Goal: Task Accomplishment & Management: Use online tool/utility

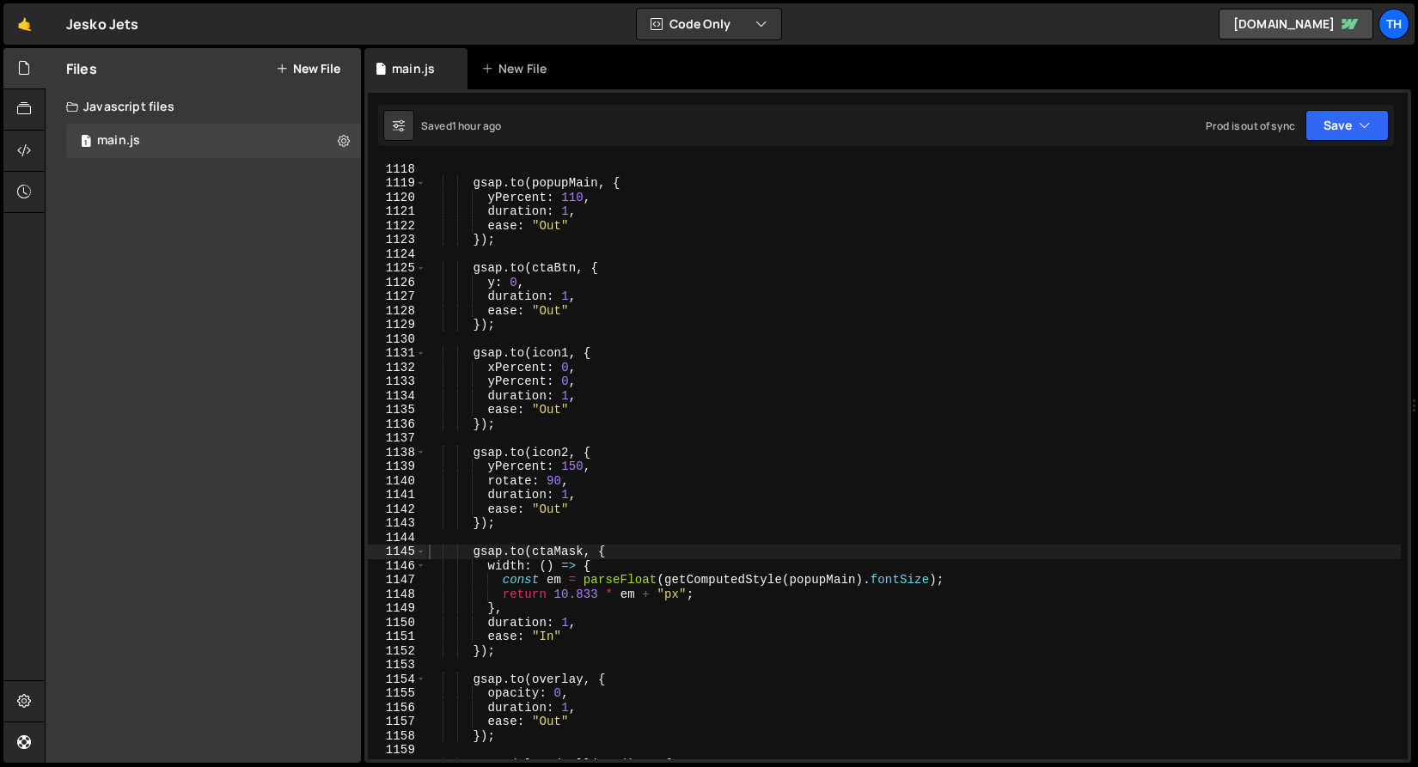
scroll to position [15680, 0]
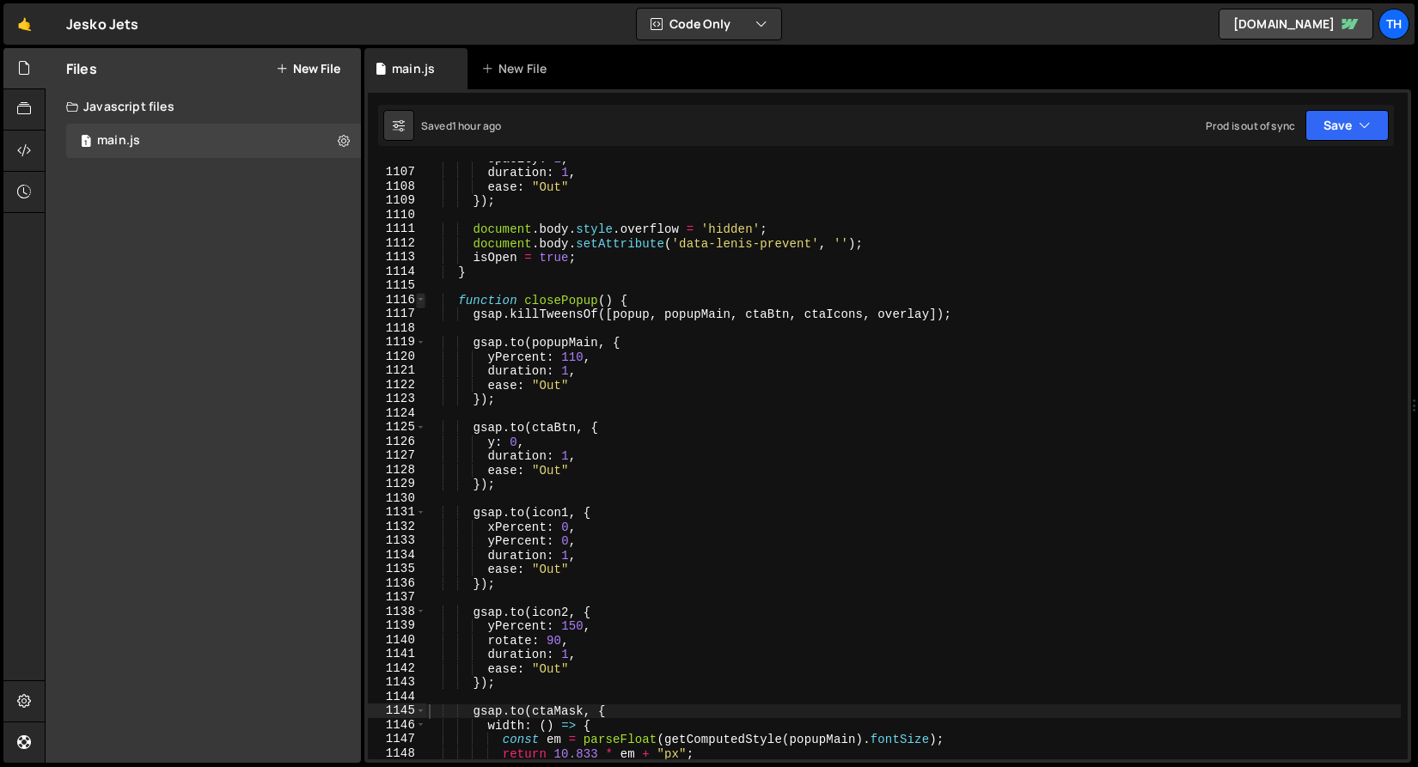
click at [416, 296] on span at bounding box center [420, 300] width 9 height 15
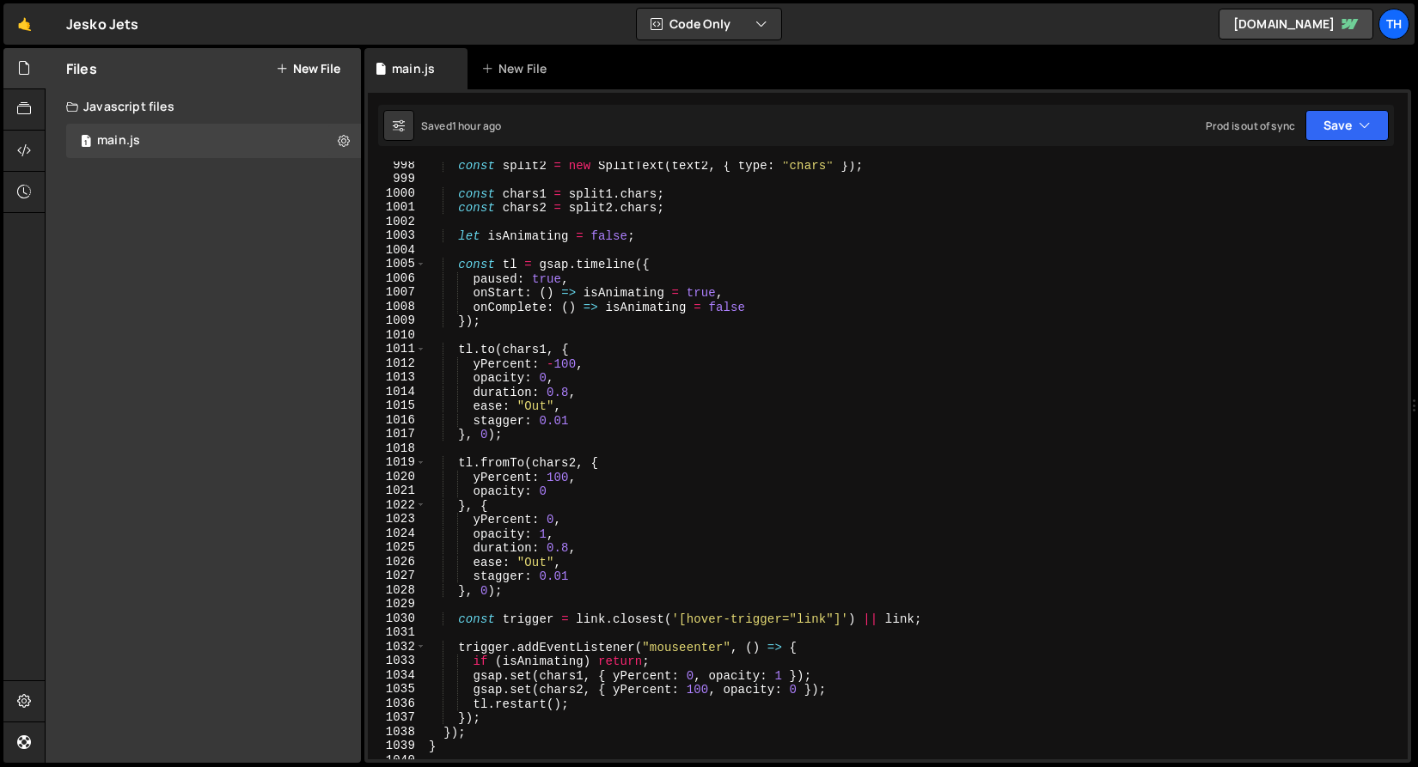
scroll to position [13823, 0]
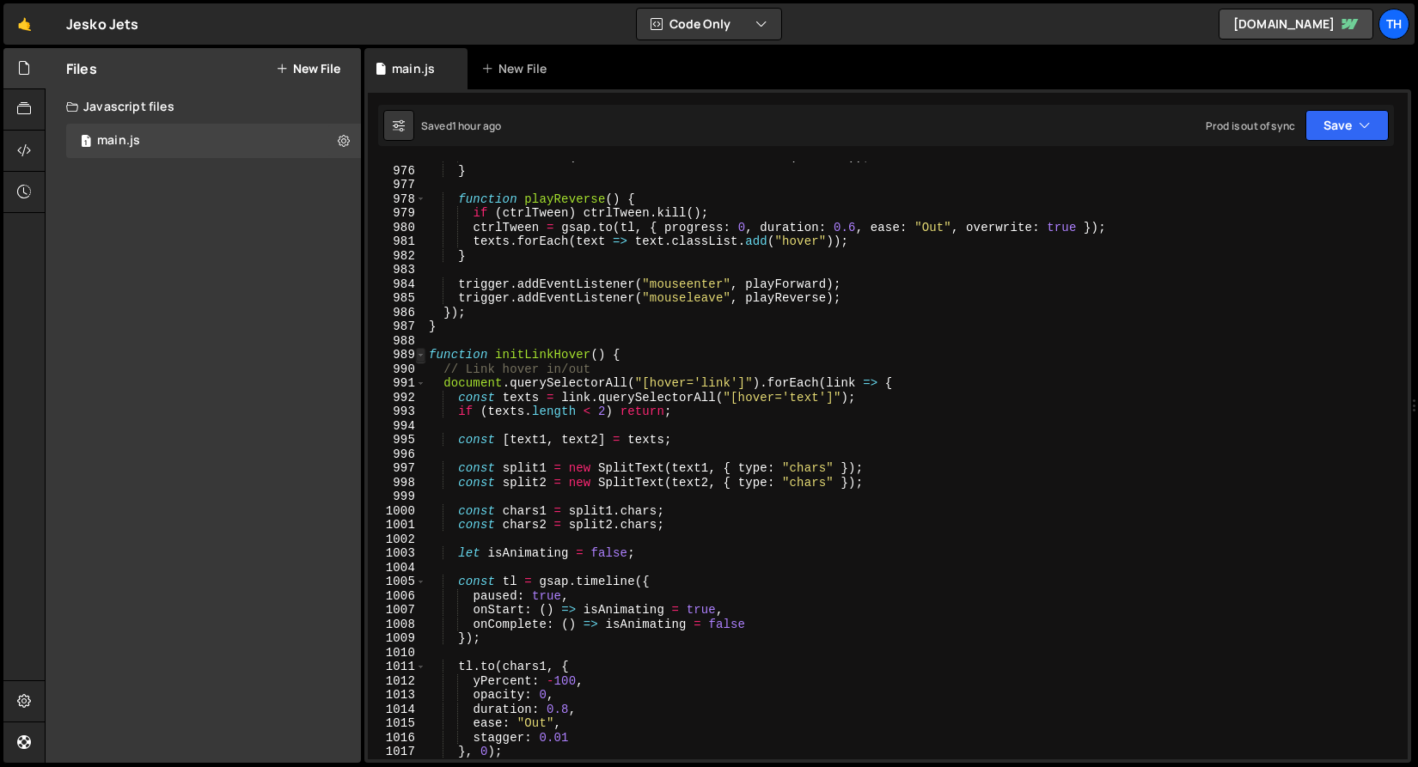
click at [422, 356] on span at bounding box center [420, 355] width 9 height 15
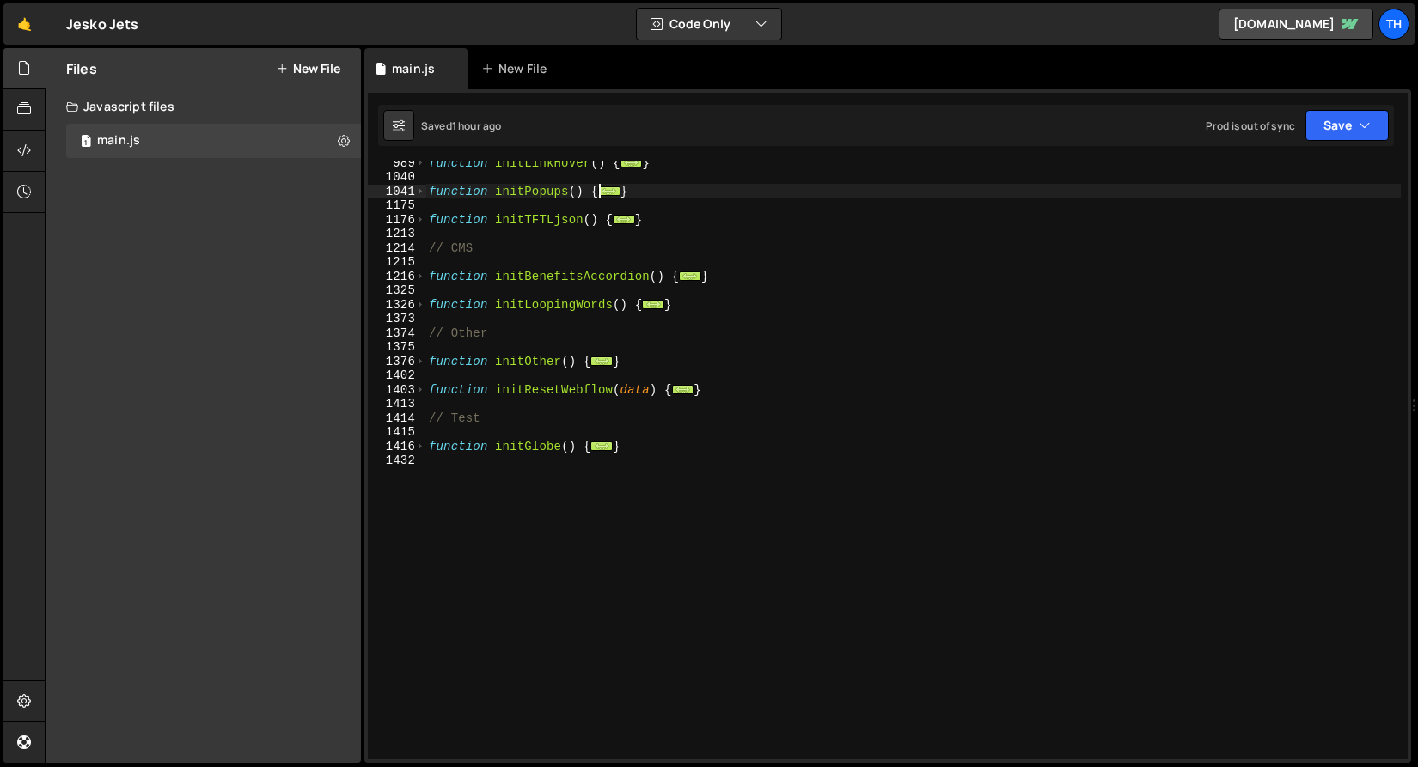
scroll to position [0, 0]
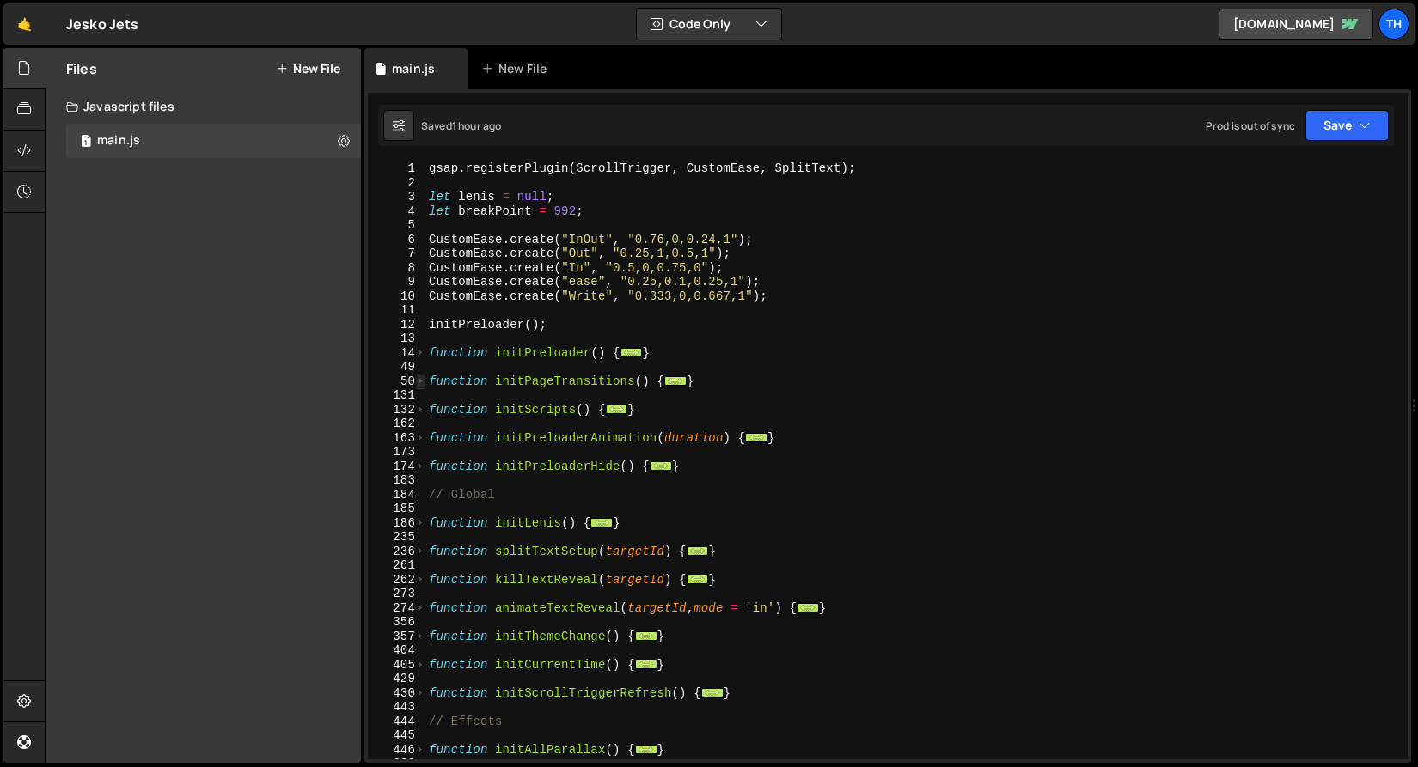
click at [419, 382] on span at bounding box center [420, 382] width 9 height 15
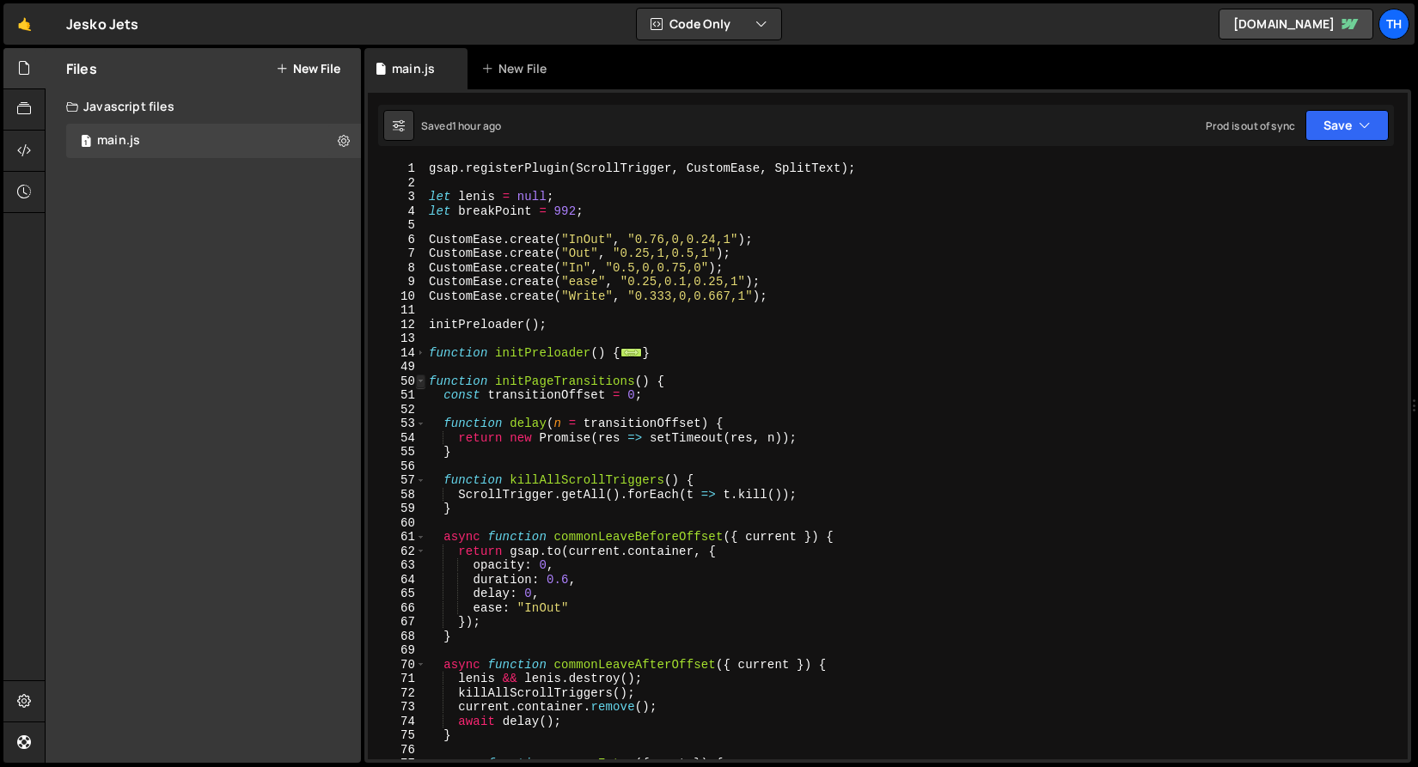
click at [419, 382] on span at bounding box center [420, 382] width 9 height 15
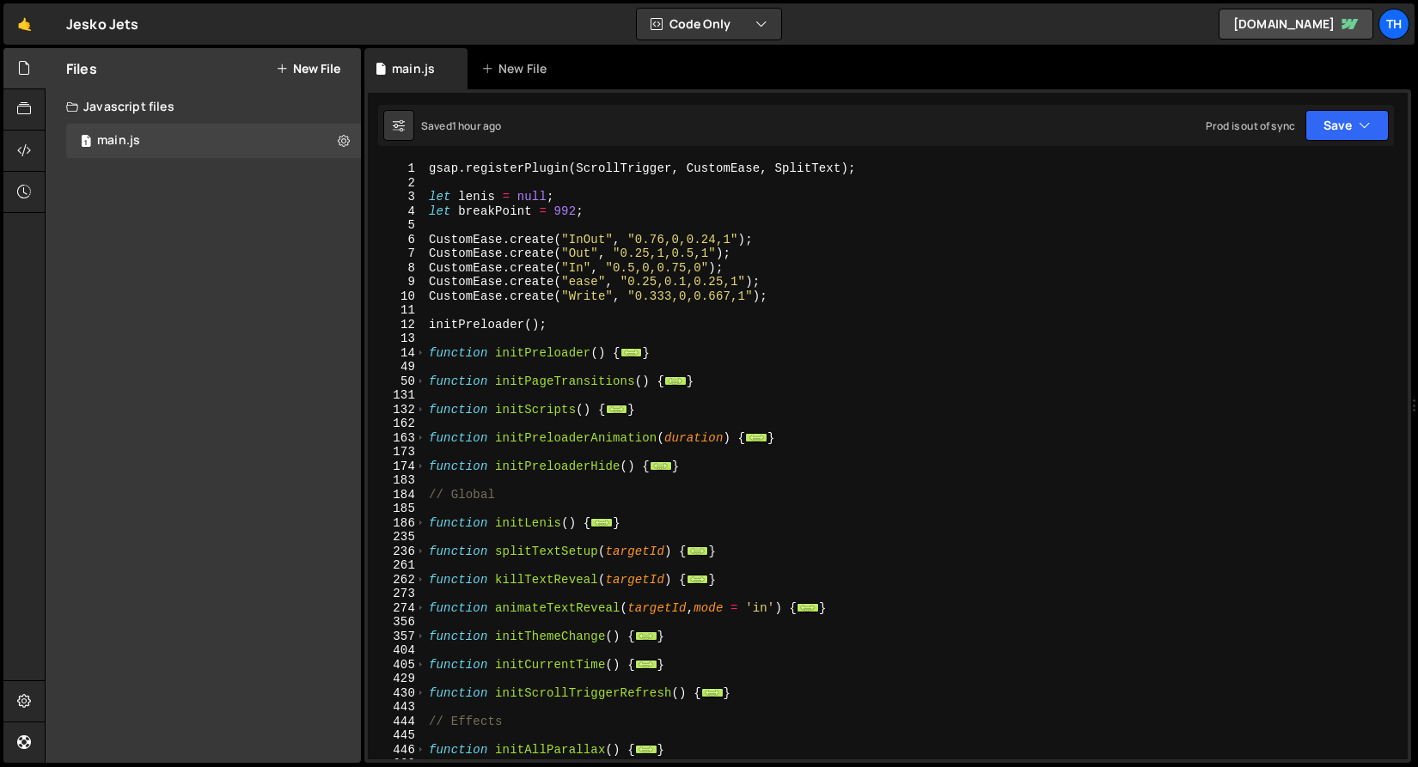
click at [415, 351] on div "14" at bounding box center [397, 353] width 58 height 15
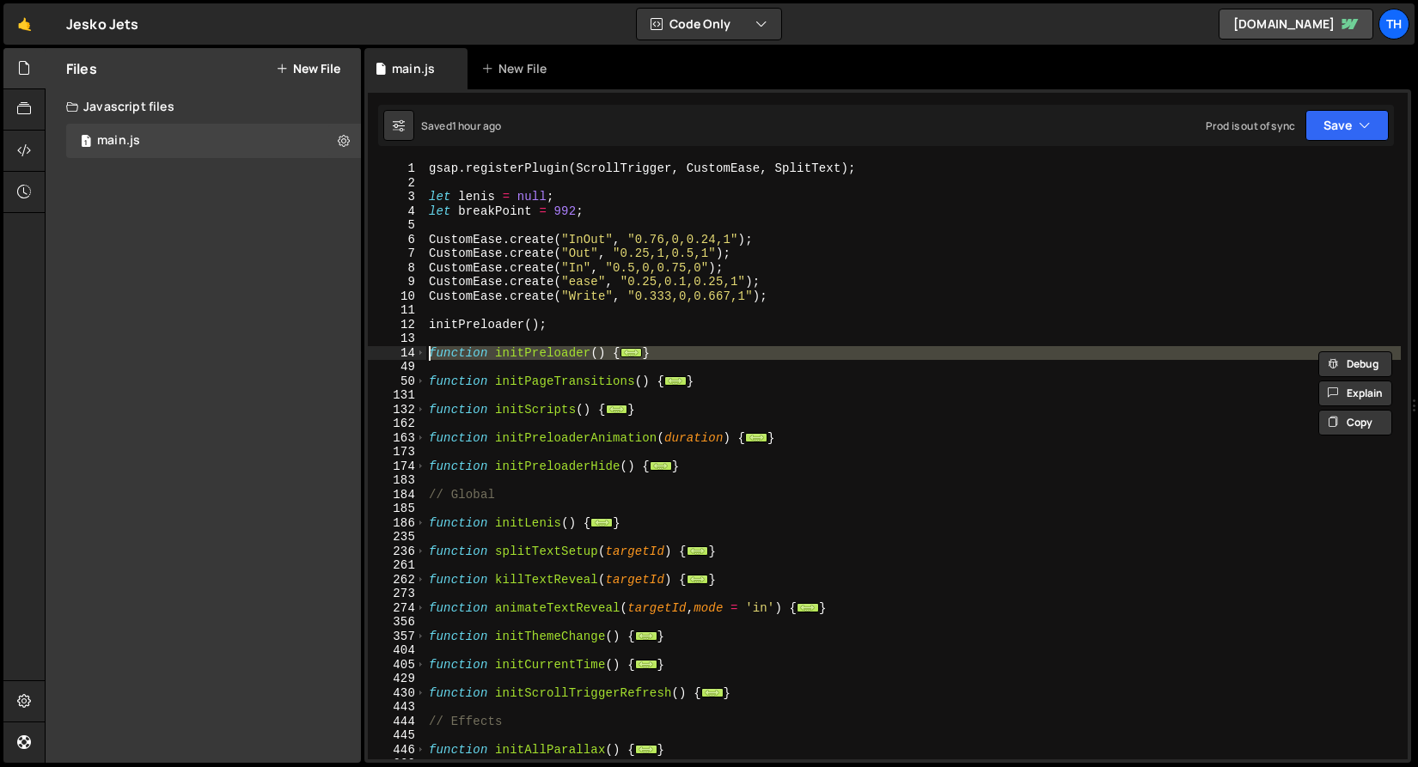
click at [414, 382] on div "50" at bounding box center [397, 382] width 58 height 15
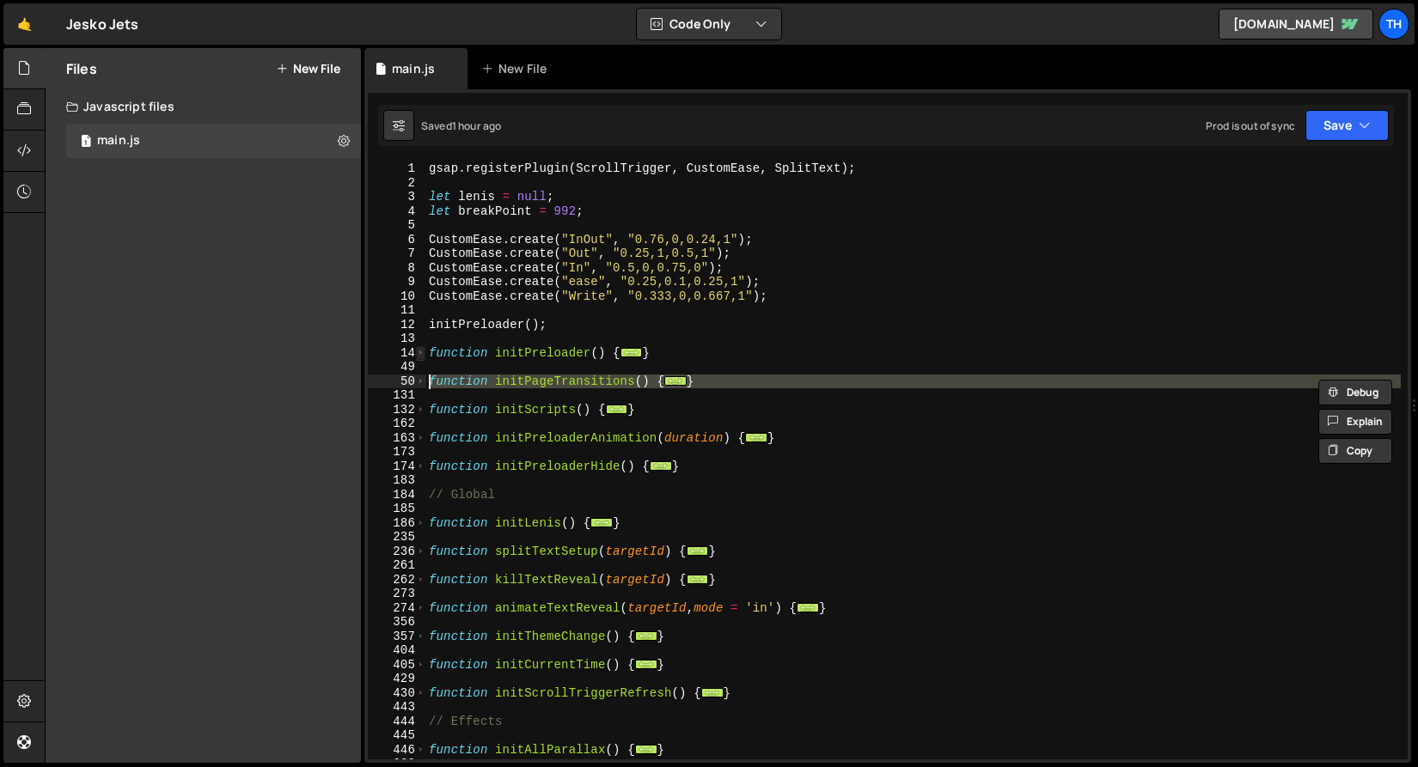
click at [425, 346] on span at bounding box center [420, 353] width 9 height 15
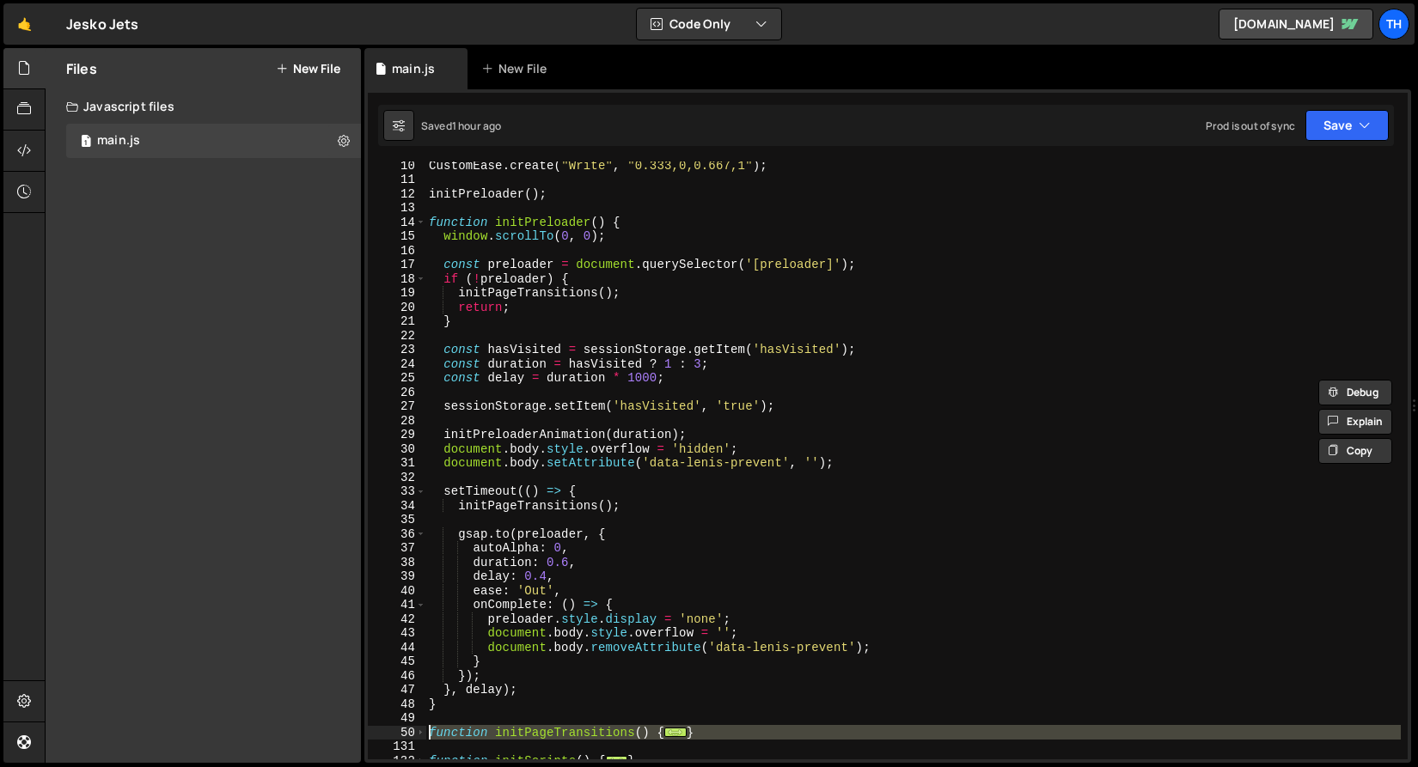
scroll to position [138, 0]
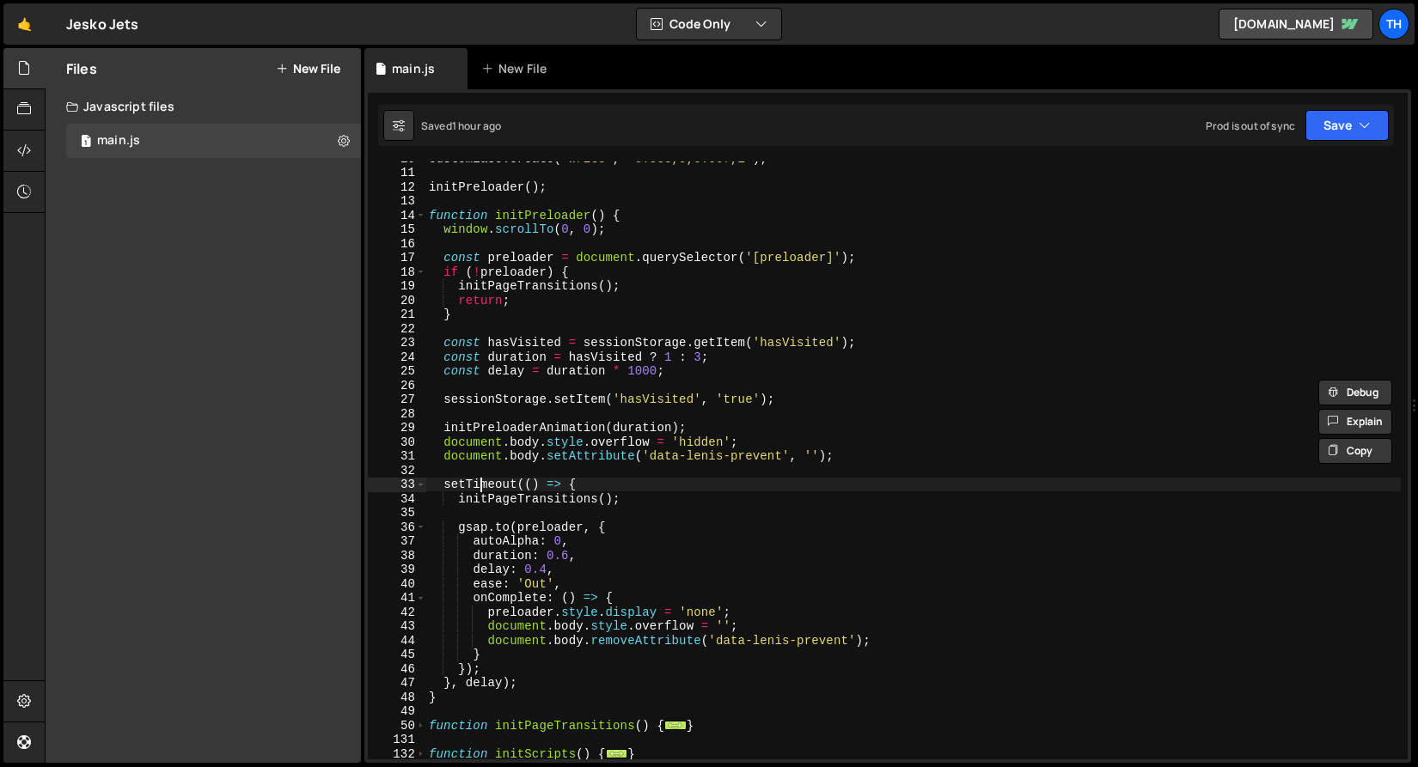
click at [478, 490] on div "CustomEase . create ( "Write" , "0.333,0,0.667,1" ) ; initPreloader ( ) ; funct…" at bounding box center [912, 464] width 975 height 627
click at [448, 230] on div "CustomEase . create ( "Write" , "0.333,0,0.667,1" ) ; initPreloader ( ) ; funct…" at bounding box center [912, 464] width 975 height 627
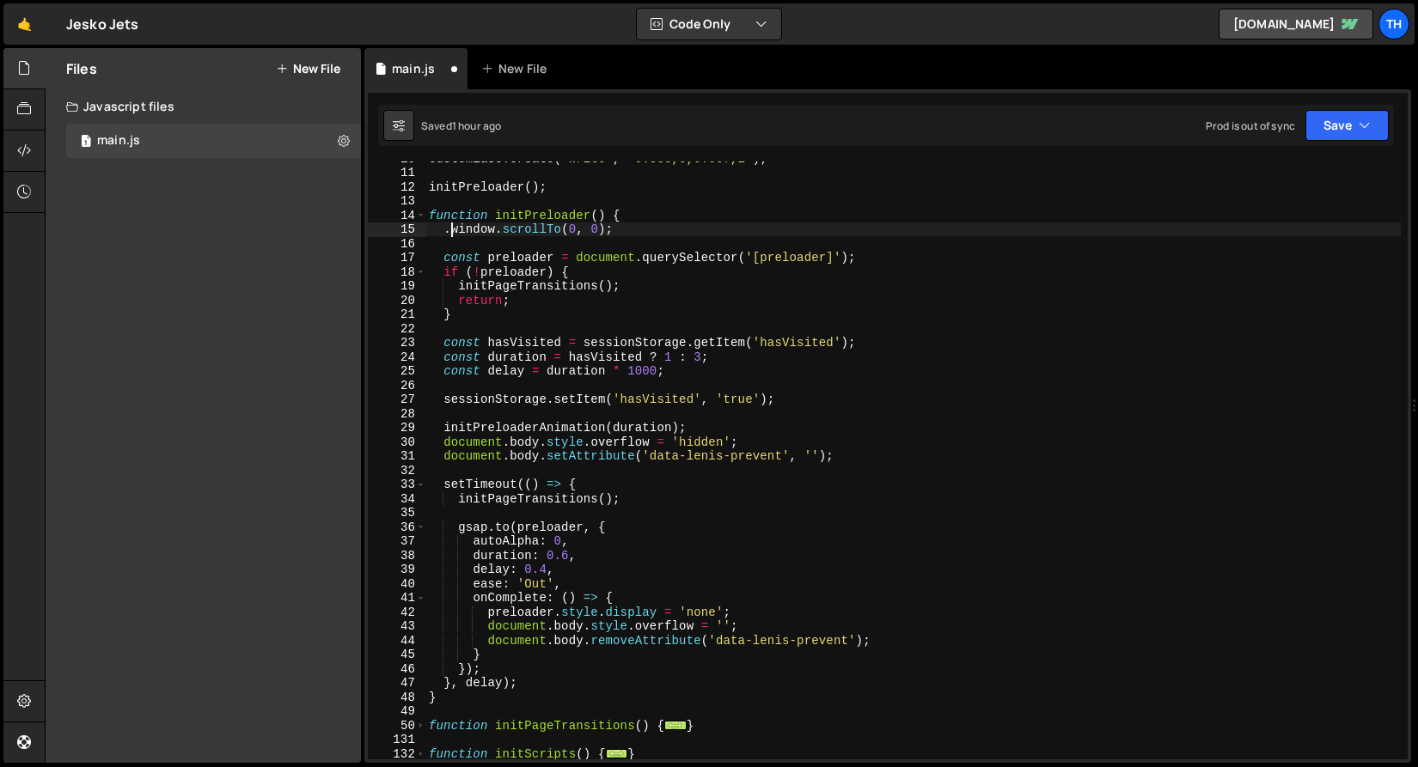
scroll to position [0, 2]
click at [1366, 115] on button "Save" at bounding box center [1346, 125] width 83 height 31
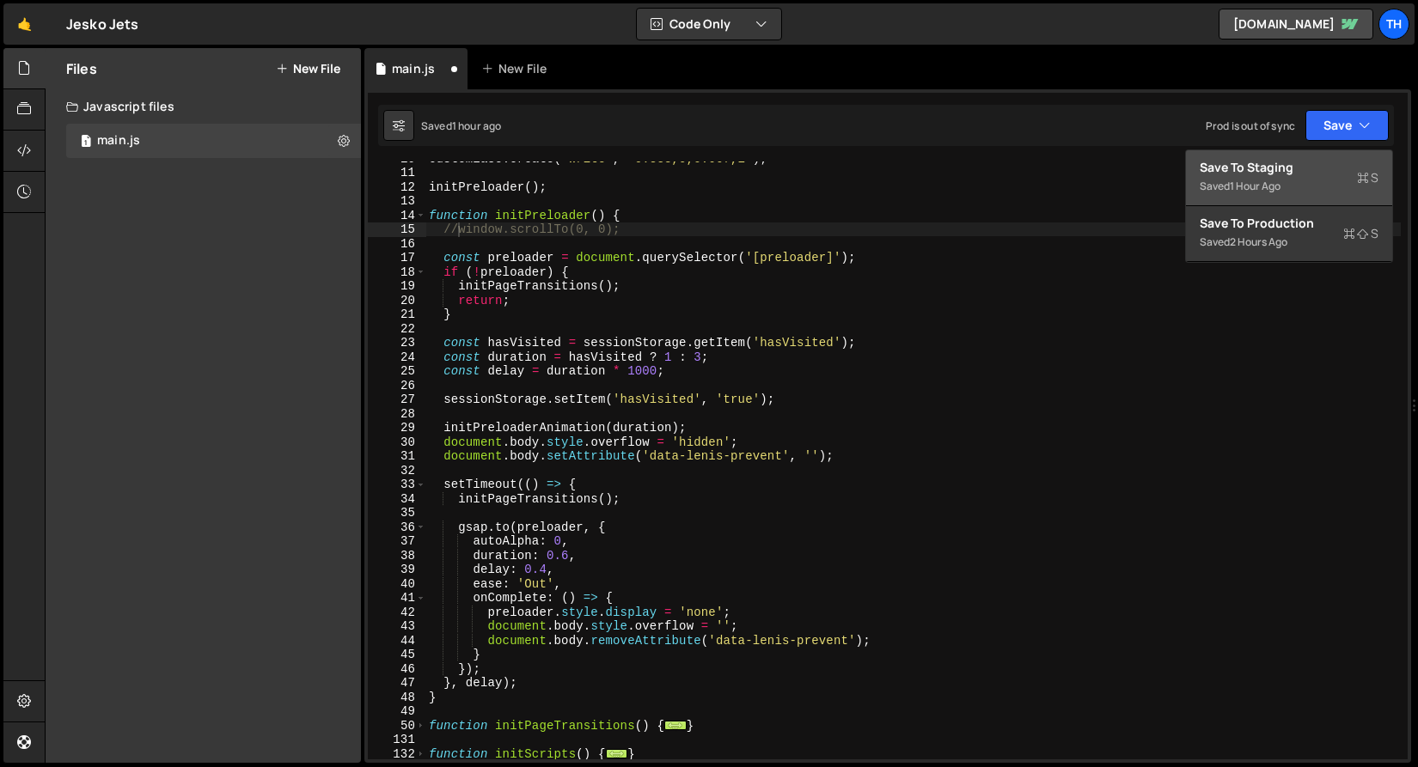
click at [1303, 177] on div "Saved 1 hour ago" at bounding box center [1289, 186] width 179 height 21
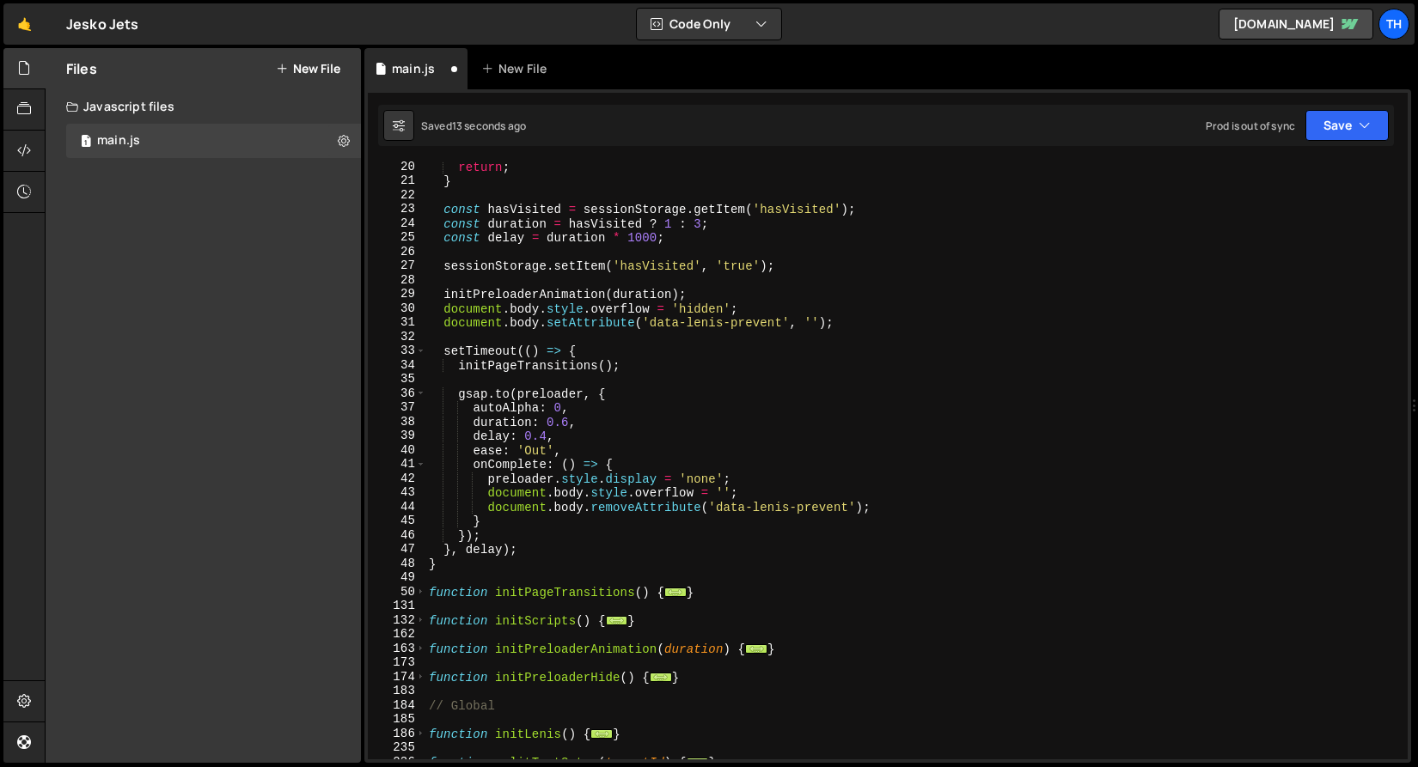
scroll to position [271, 0]
click at [424, 619] on span at bounding box center [420, 621] width 9 height 15
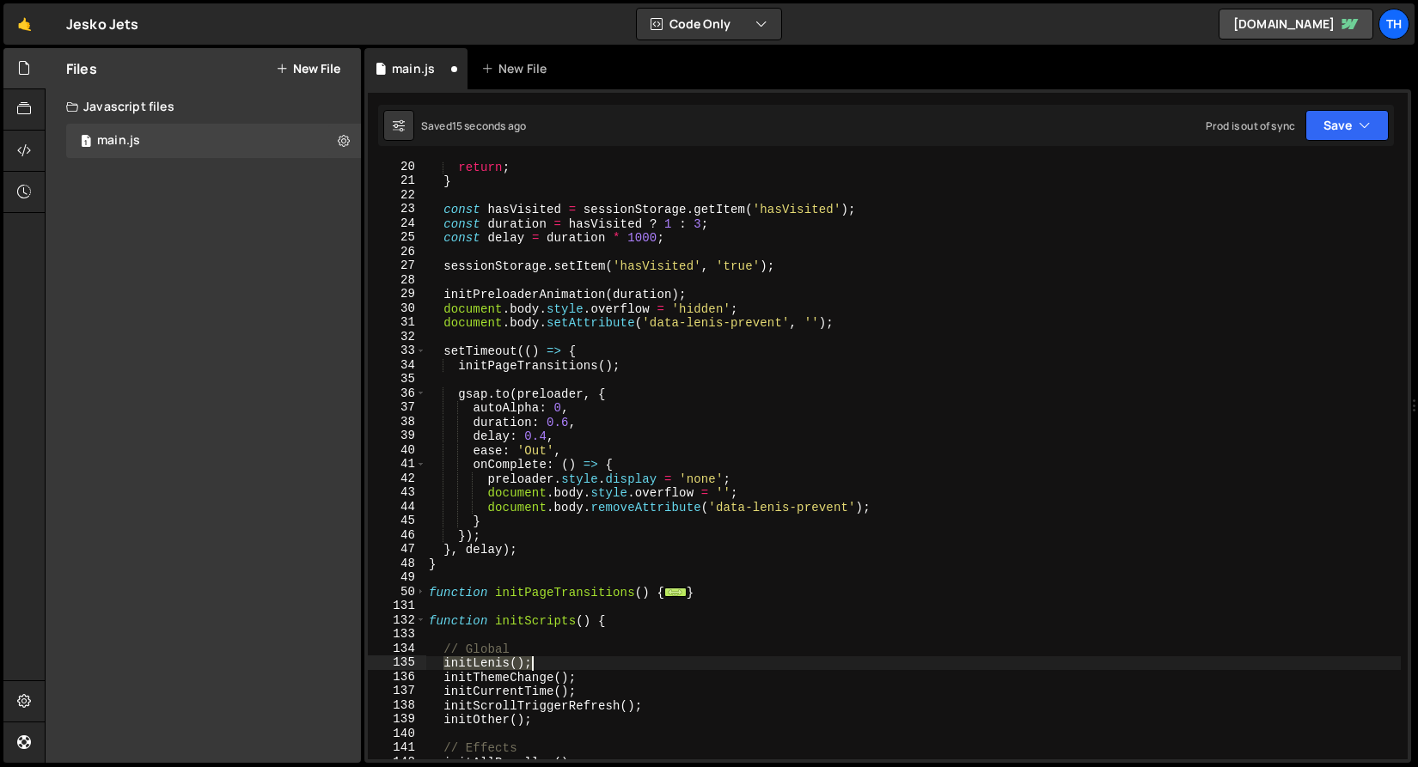
drag, startPoint x: 444, startPoint y: 663, endPoint x: 581, endPoint y: 666, distance: 136.7
click at [581, 666] on div "return ; } const hasVisited = sessionStorage . getItem ( 'hasVisited' ) ; const…" at bounding box center [912, 473] width 975 height 627
type textarea "initLenis();"
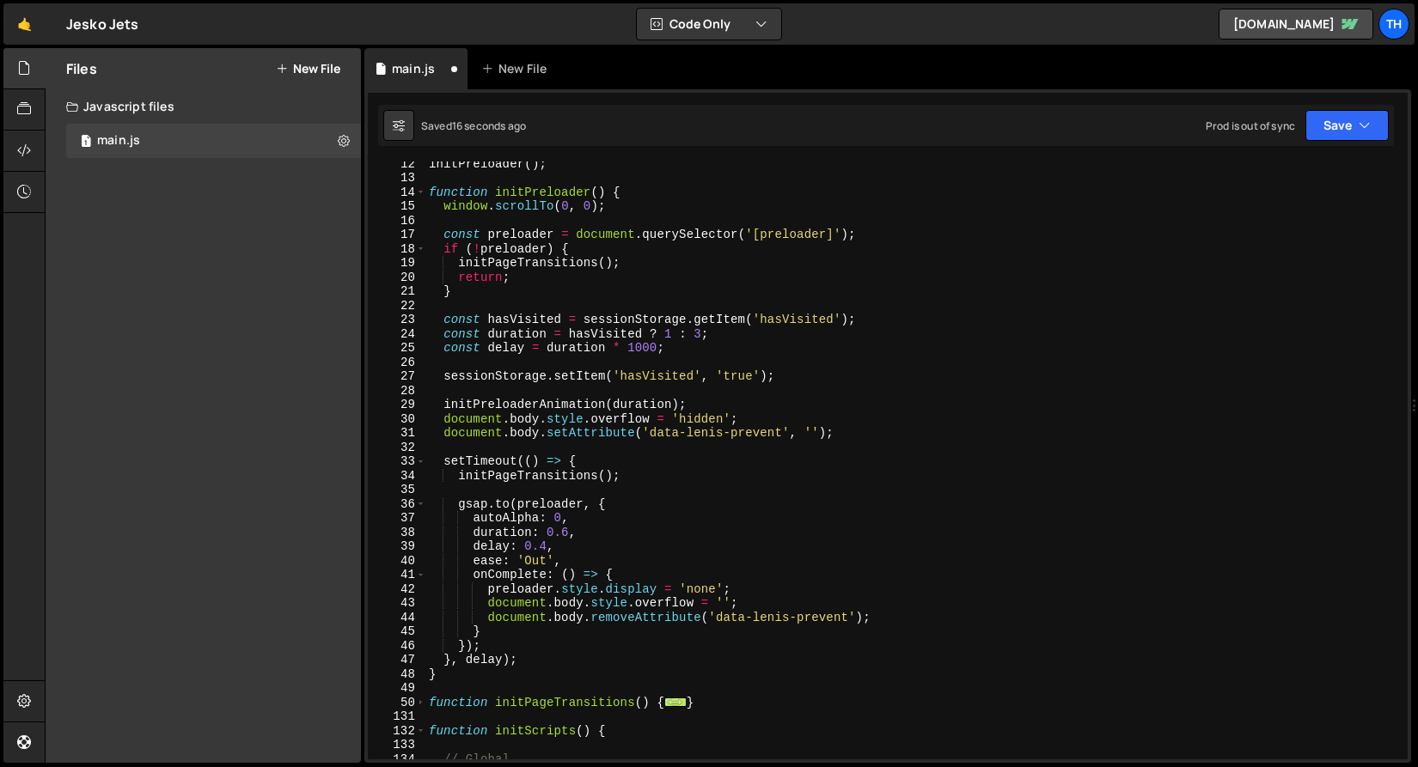
scroll to position [116, 0]
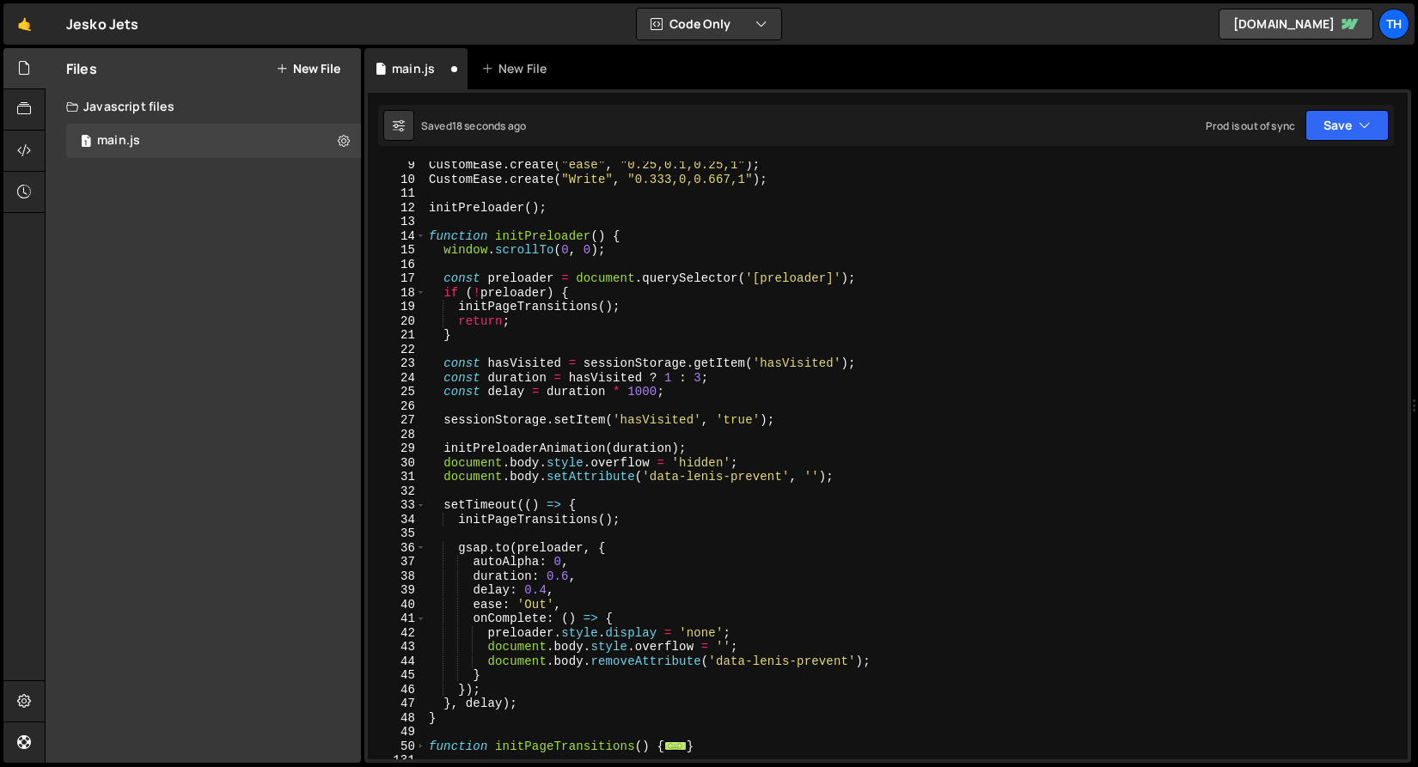
click at [616, 252] on div "CustomEase . create ( "ease" , "0.25,0.1,0.25,1" ) ; CustomEase . create ( "Wri…" at bounding box center [912, 471] width 975 height 627
type textarea "window.scrollTo(0, 0);"
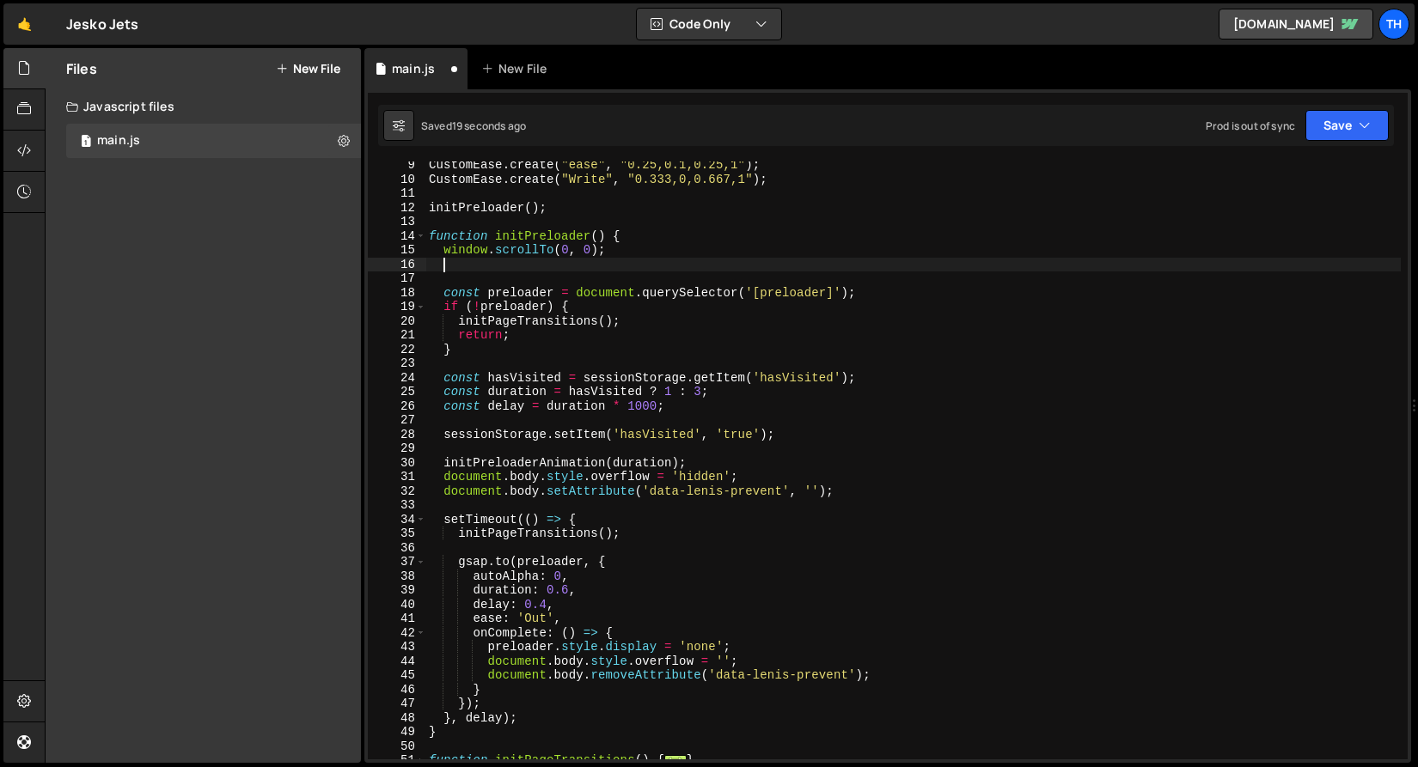
paste textarea "initLenis();"
click at [1335, 129] on button "Save" at bounding box center [1346, 125] width 83 height 31
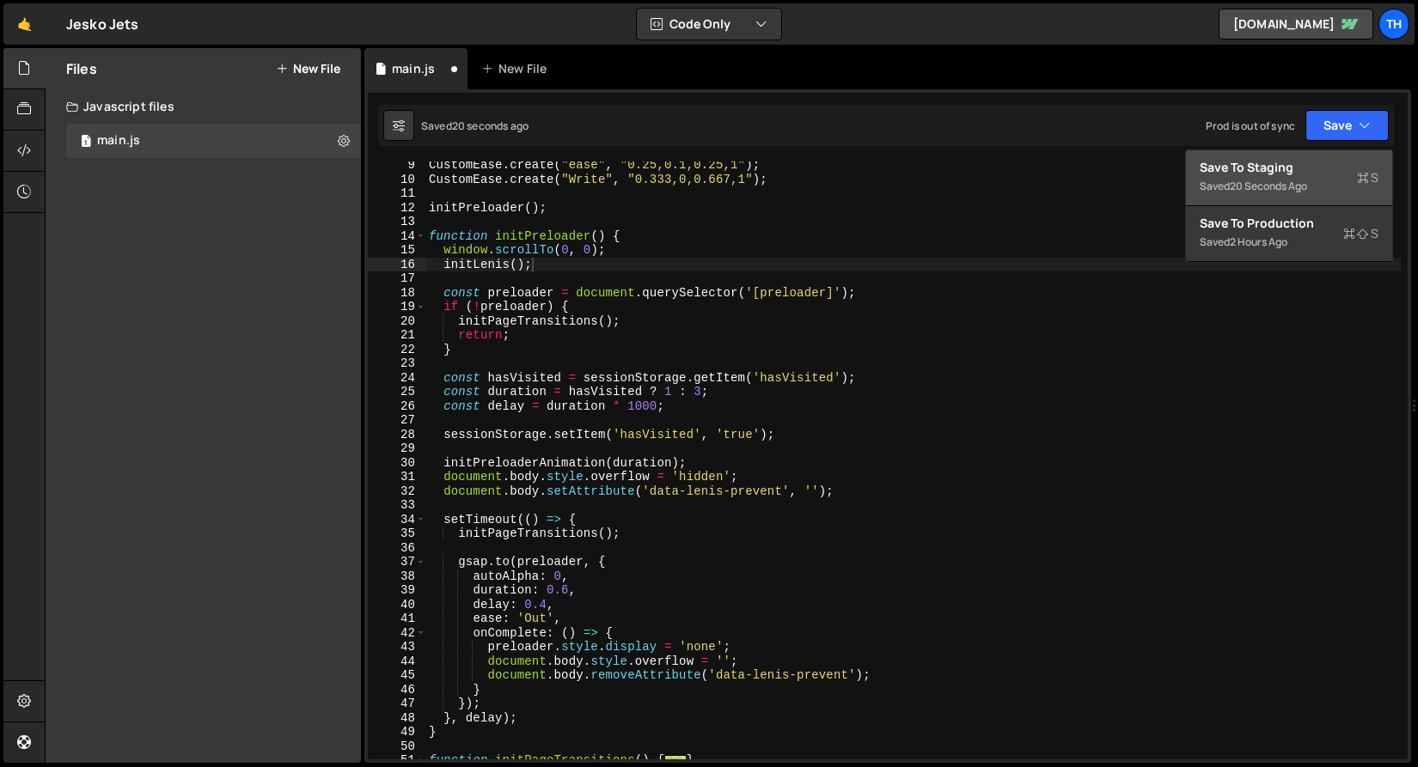
click at [1305, 189] on div "20 seconds ago" at bounding box center [1268, 186] width 77 height 15
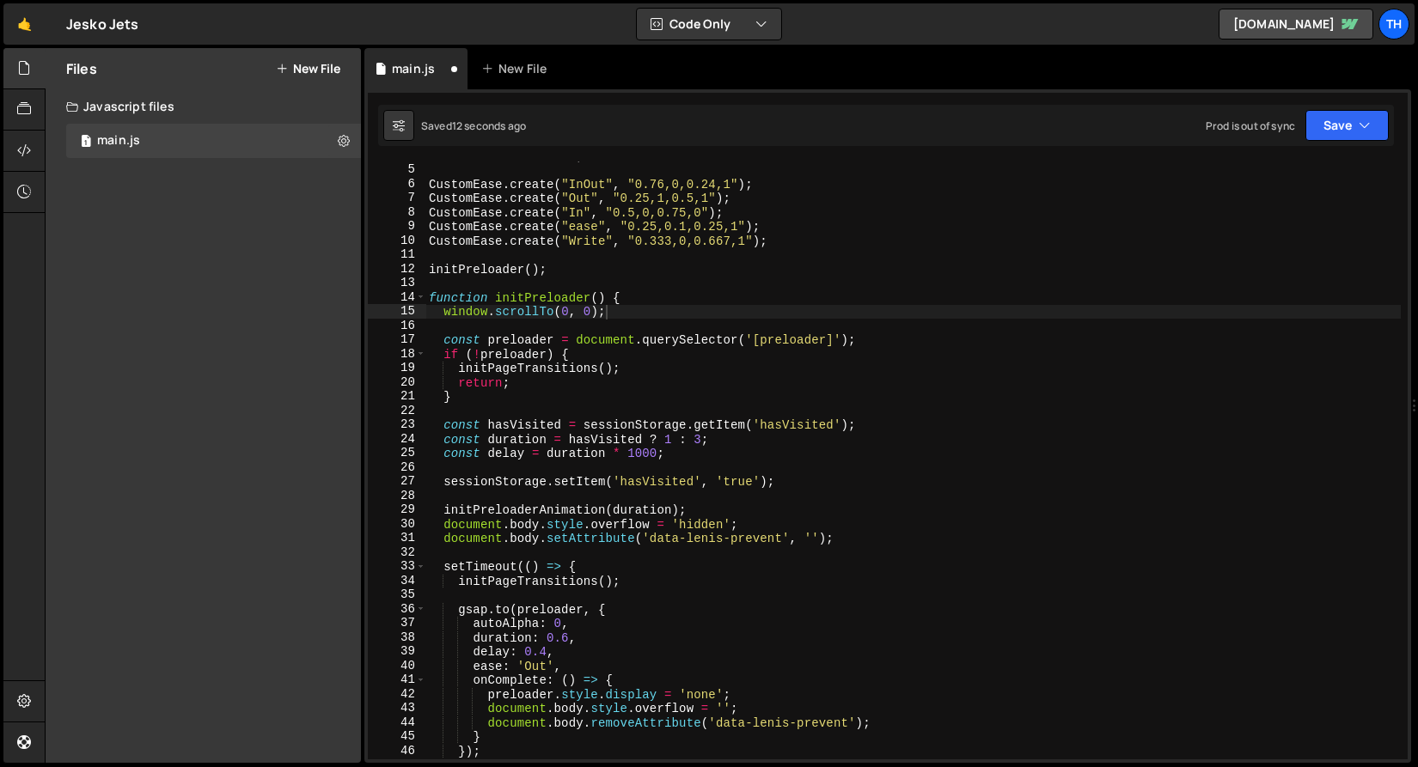
scroll to position [62, 0]
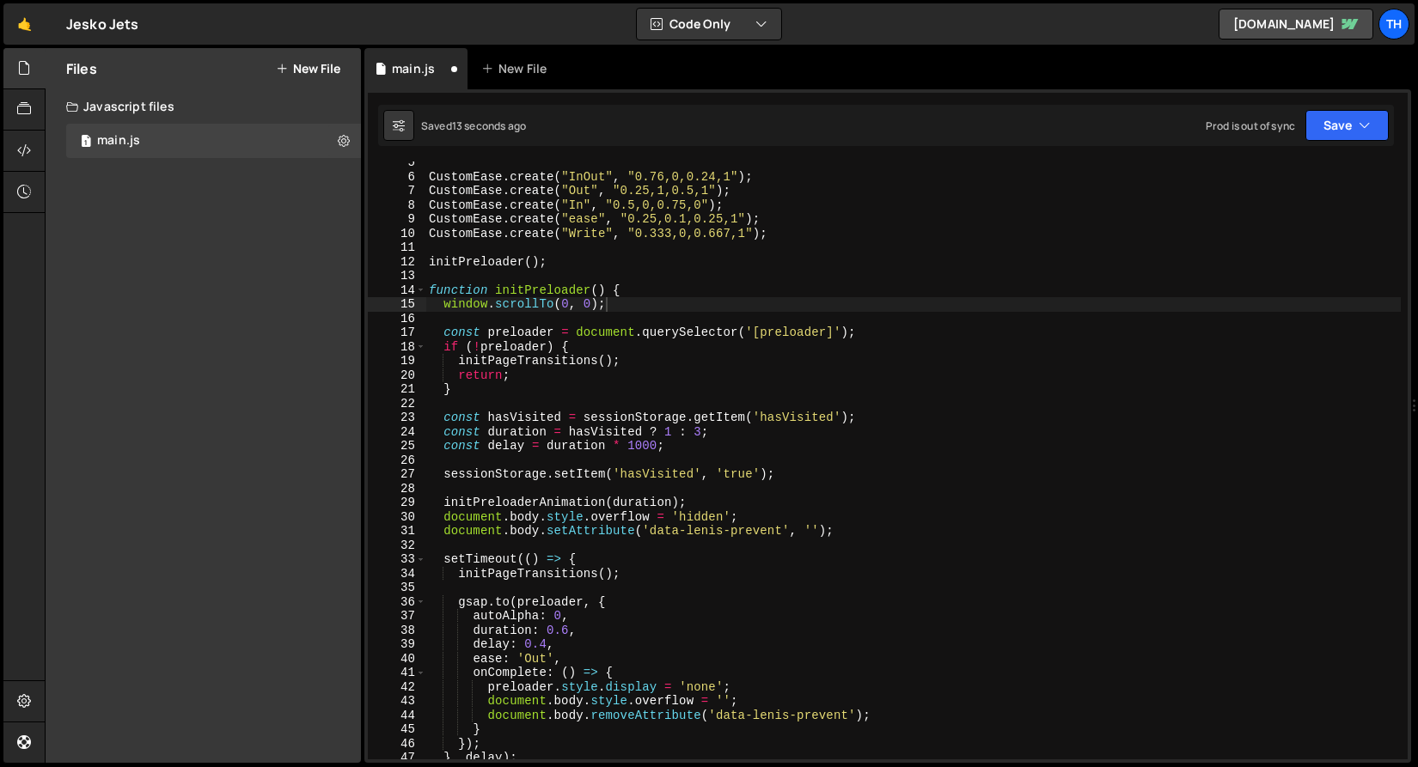
type textarea "initPageTransitions();"
click at [633, 576] on div "CustomEase . create ( "InOut" , "0.76,0,0.24,1" ) ; CustomEase . create ( "Out"…" at bounding box center [912, 469] width 975 height 627
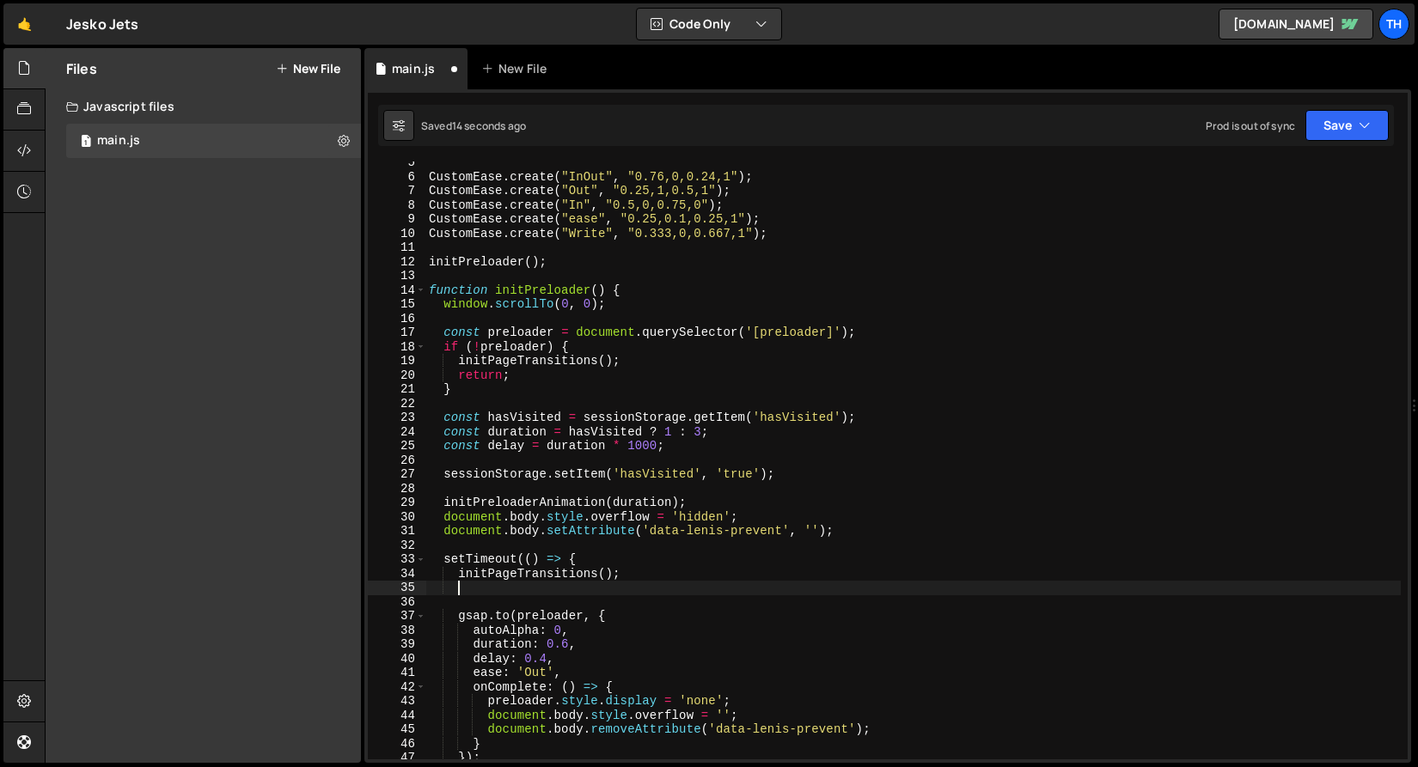
paste textarea "initLenis();"
type textarea "initLenis();"
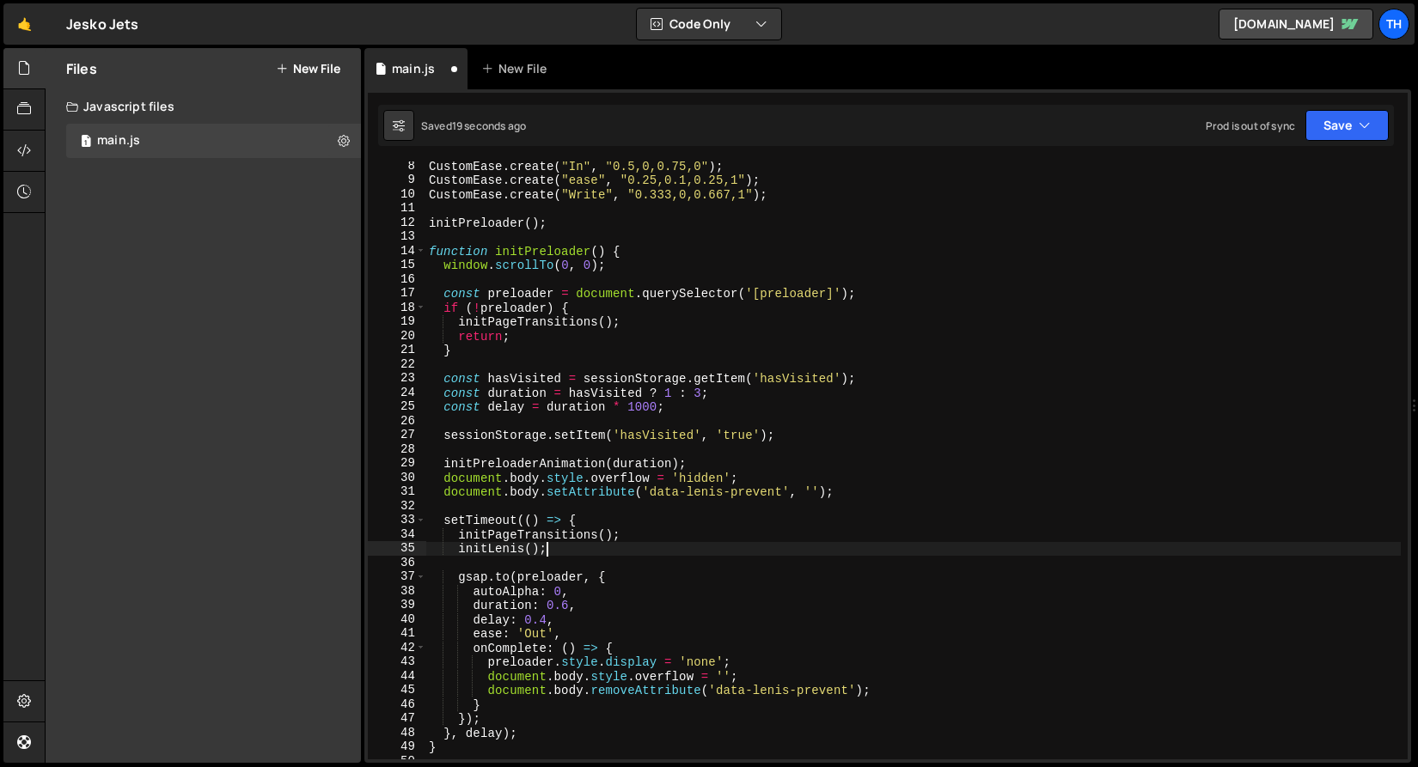
scroll to position [102, 0]
type textarea "initPageTransitions();"
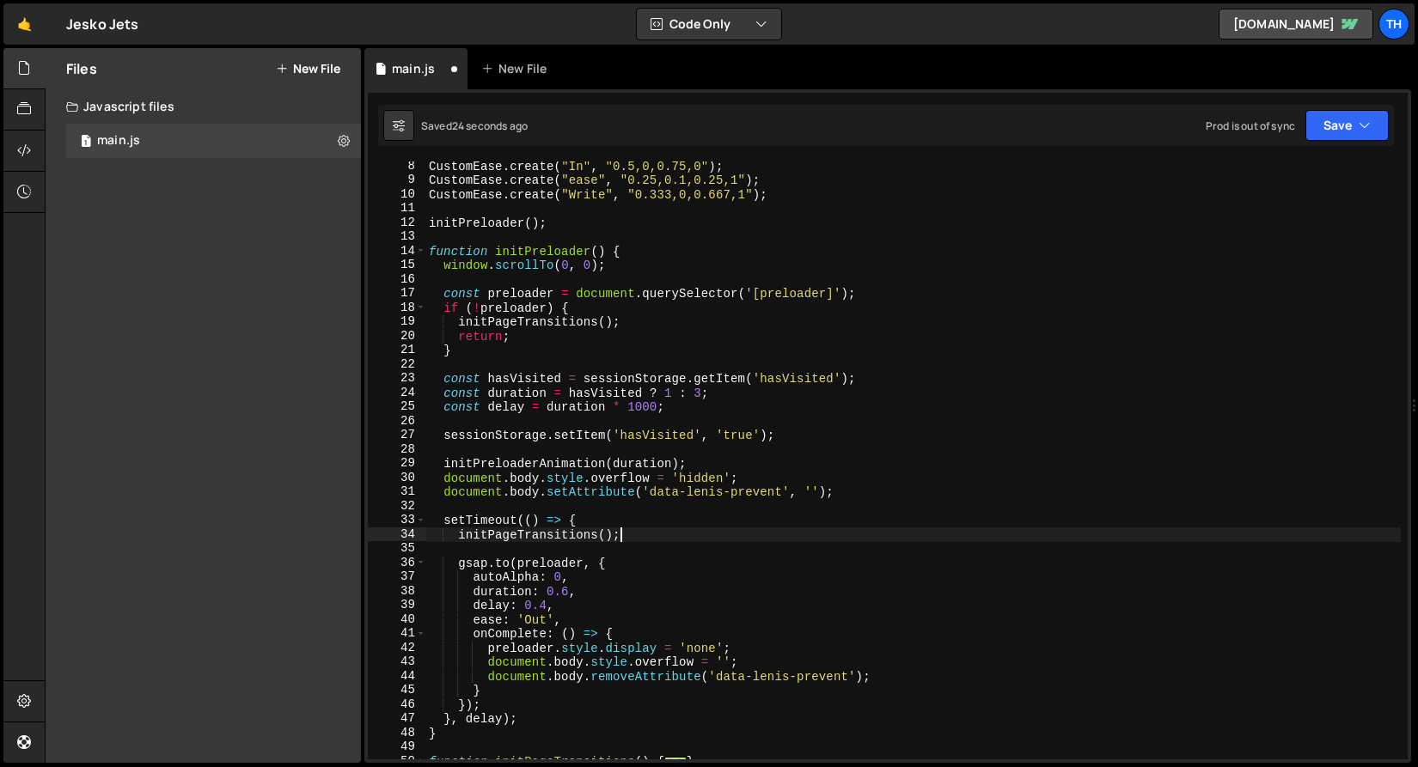
click at [660, 326] on div "CustomEase . create ( "In" , "0.5,0,0.75,0" ) ; CustomEase . create ( "ease" , …" at bounding box center [912, 472] width 975 height 627
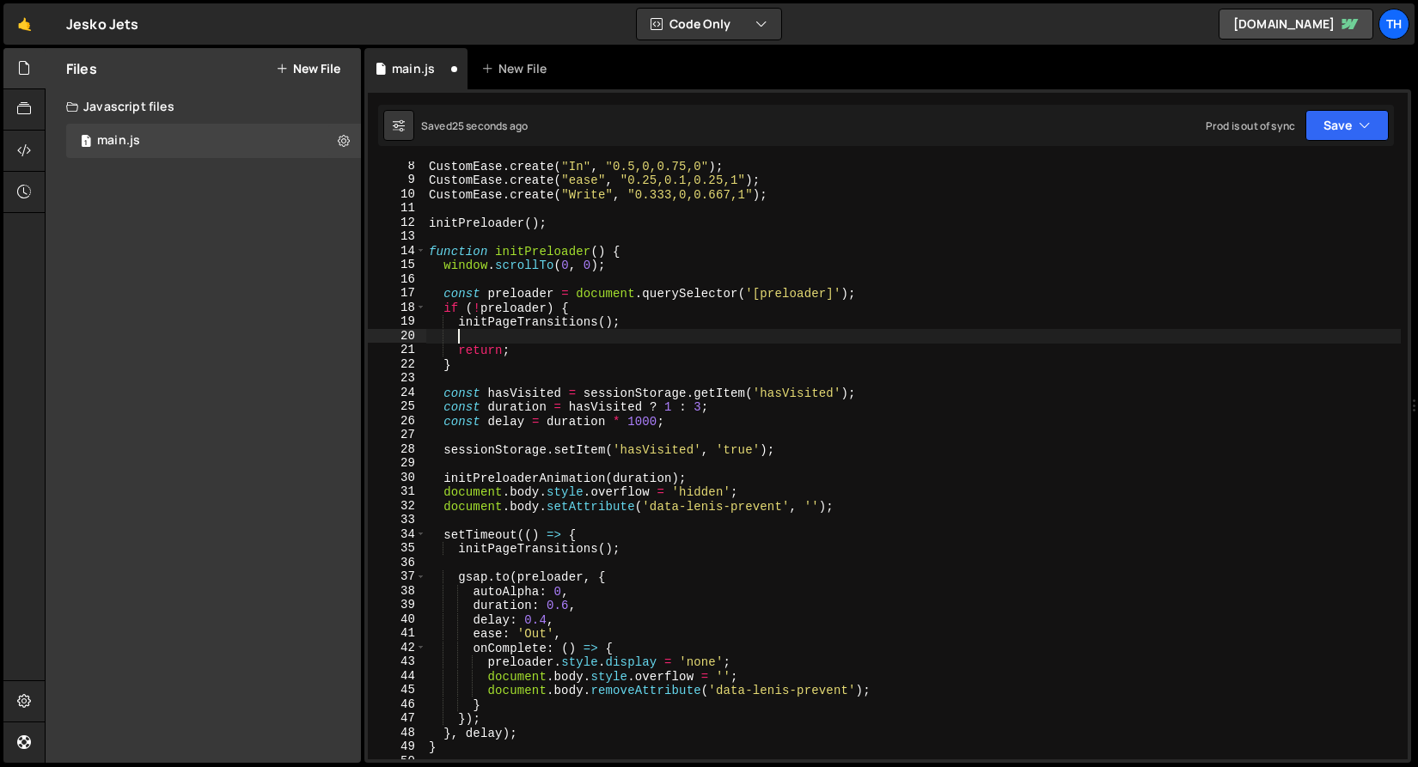
paste textarea "initLenis();"
click at [1352, 129] on button "Save" at bounding box center [1346, 125] width 83 height 31
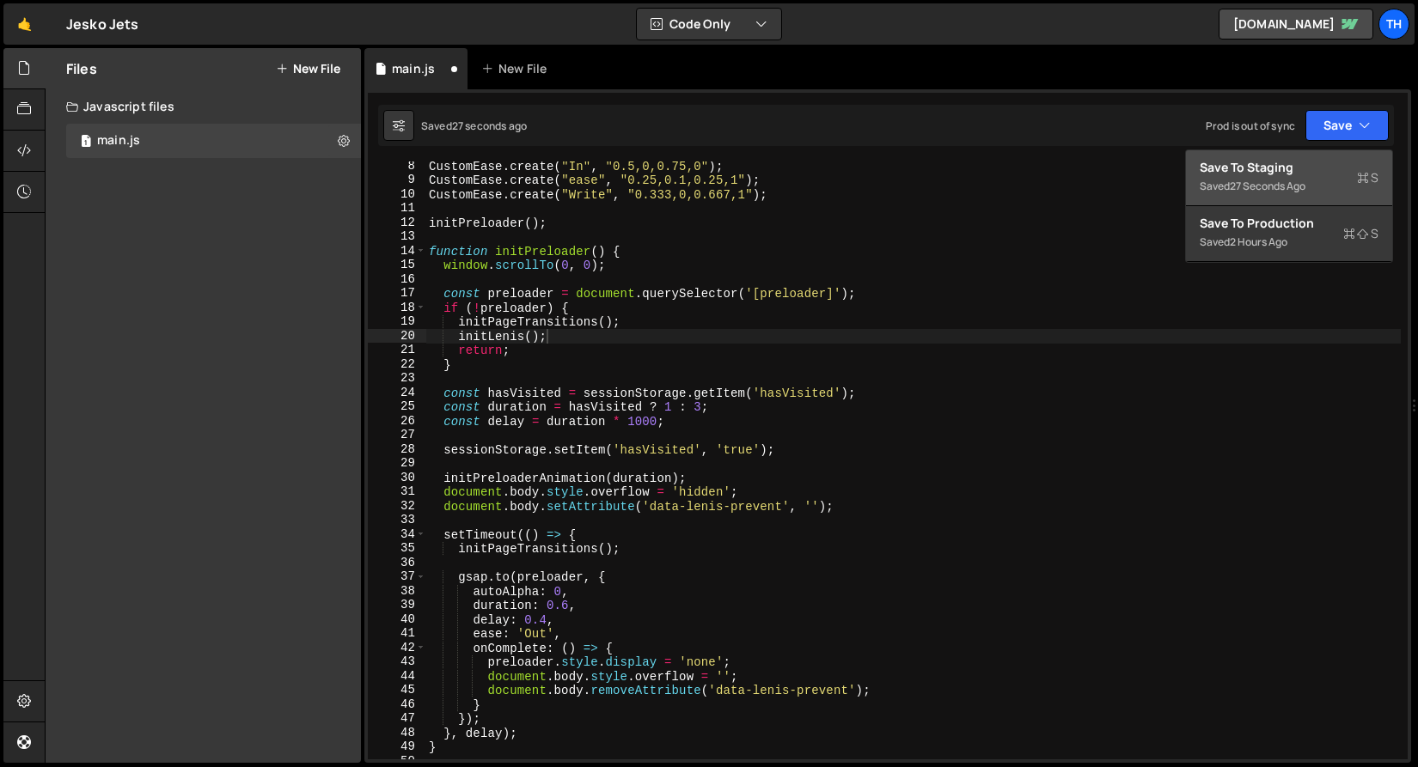
click at [1327, 166] on div "Save to Staging S" at bounding box center [1289, 167] width 179 height 17
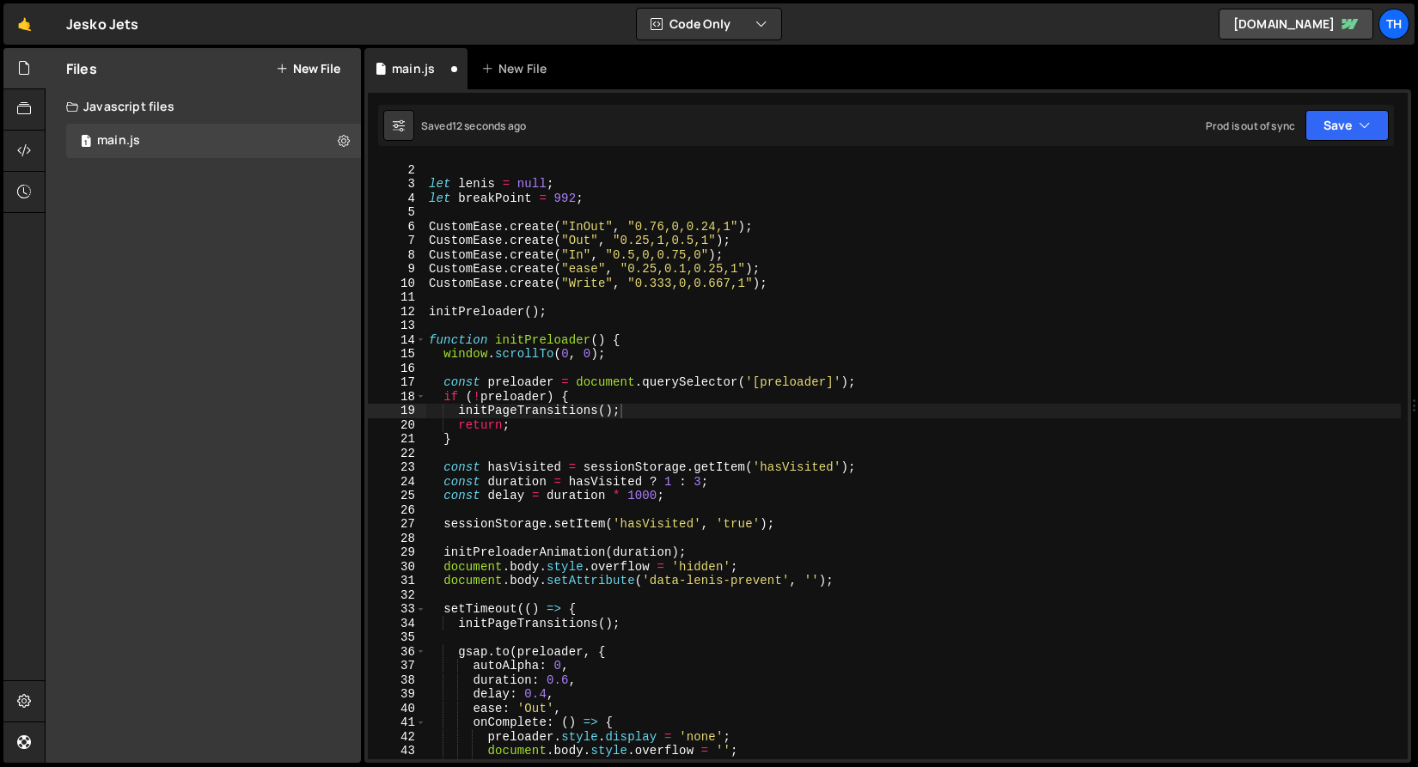
scroll to position [101, 0]
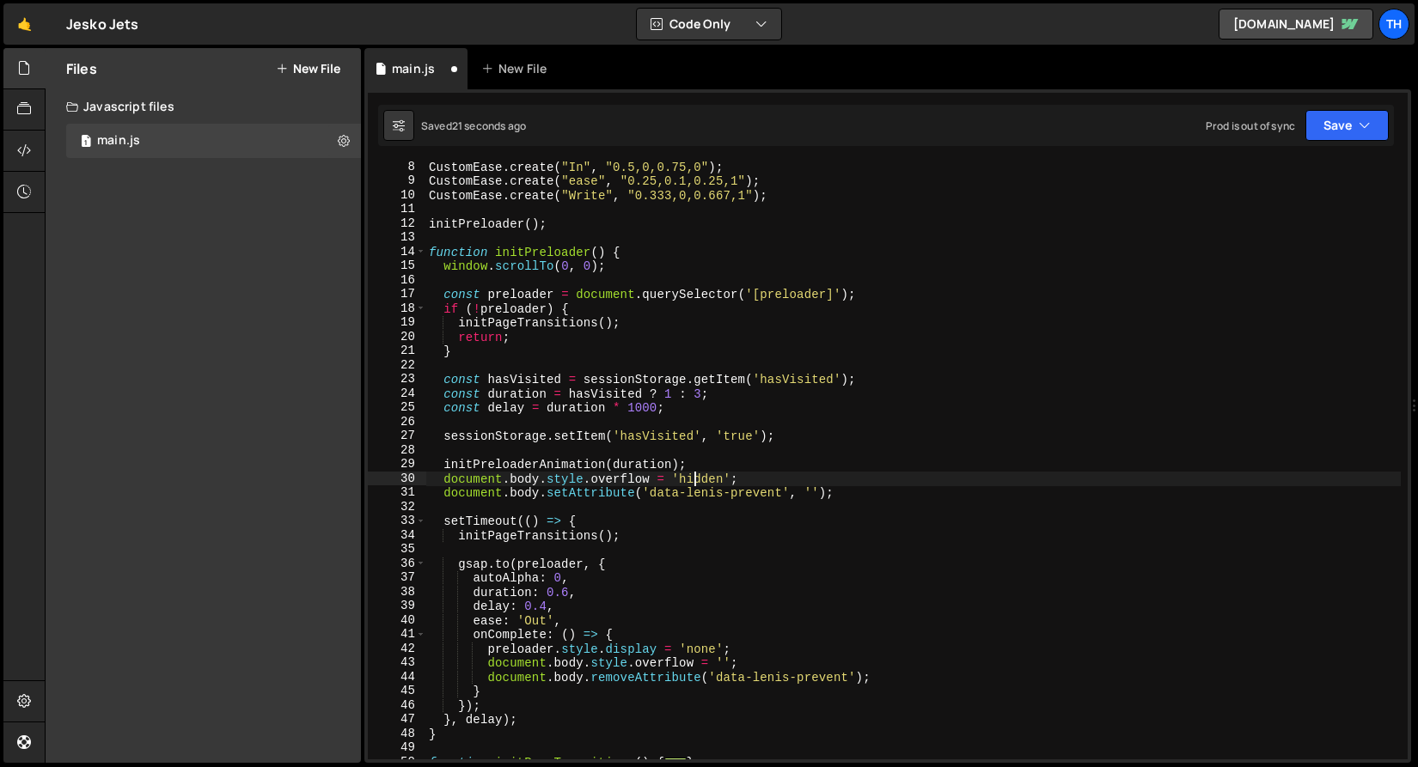
click at [694, 477] on div "CustomEase . create ( "In" , "0.5,0,0.75,0" ) ; CustomEase . create ( "ease" , …" at bounding box center [912, 473] width 975 height 627
click at [558, 403] on div "CustomEase . create ( "In" , "0.5,0,0.75,0" ) ; CustomEase . create ( "ease" , …" at bounding box center [912, 473] width 975 height 627
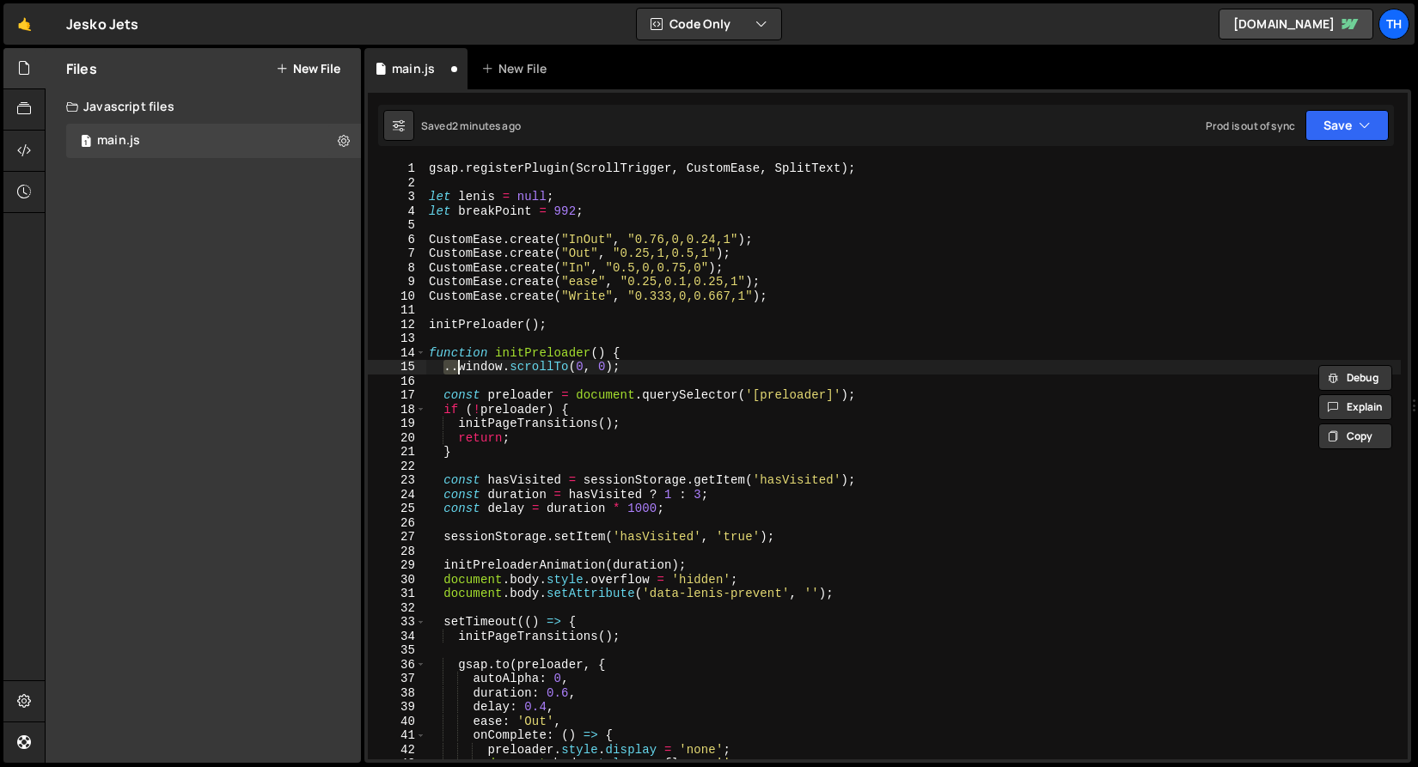
scroll to position [0, 0]
type textarea "window.scrollTo(0, 0);"
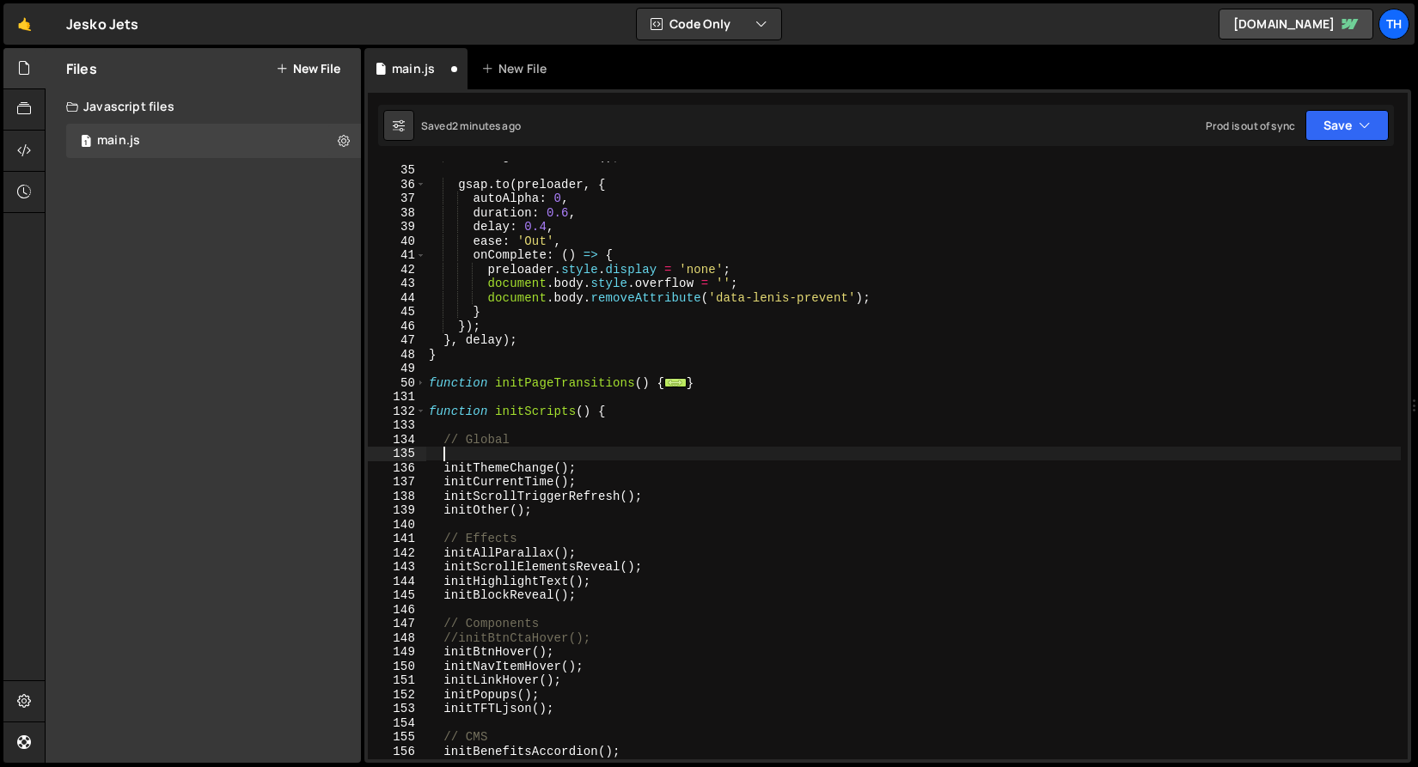
scroll to position [480, 0]
type textarea "initLenis();"
click at [438, 459] on div "initPageTransitions ( ) ; gsap . to ( preloader , { autoAlpha : 0 , duration : …" at bounding box center [912, 462] width 975 height 627
drag, startPoint x: 445, startPoint y: 454, endPoint x: 548, endPoint y: 451, distance: 103.2
click at [548, 451] on div "initPageTransitions ( ) ; gsap . to ( preloader , { autoAlpha : 0 , duration : …" at bounding box center [912, 462] width 975 height 627
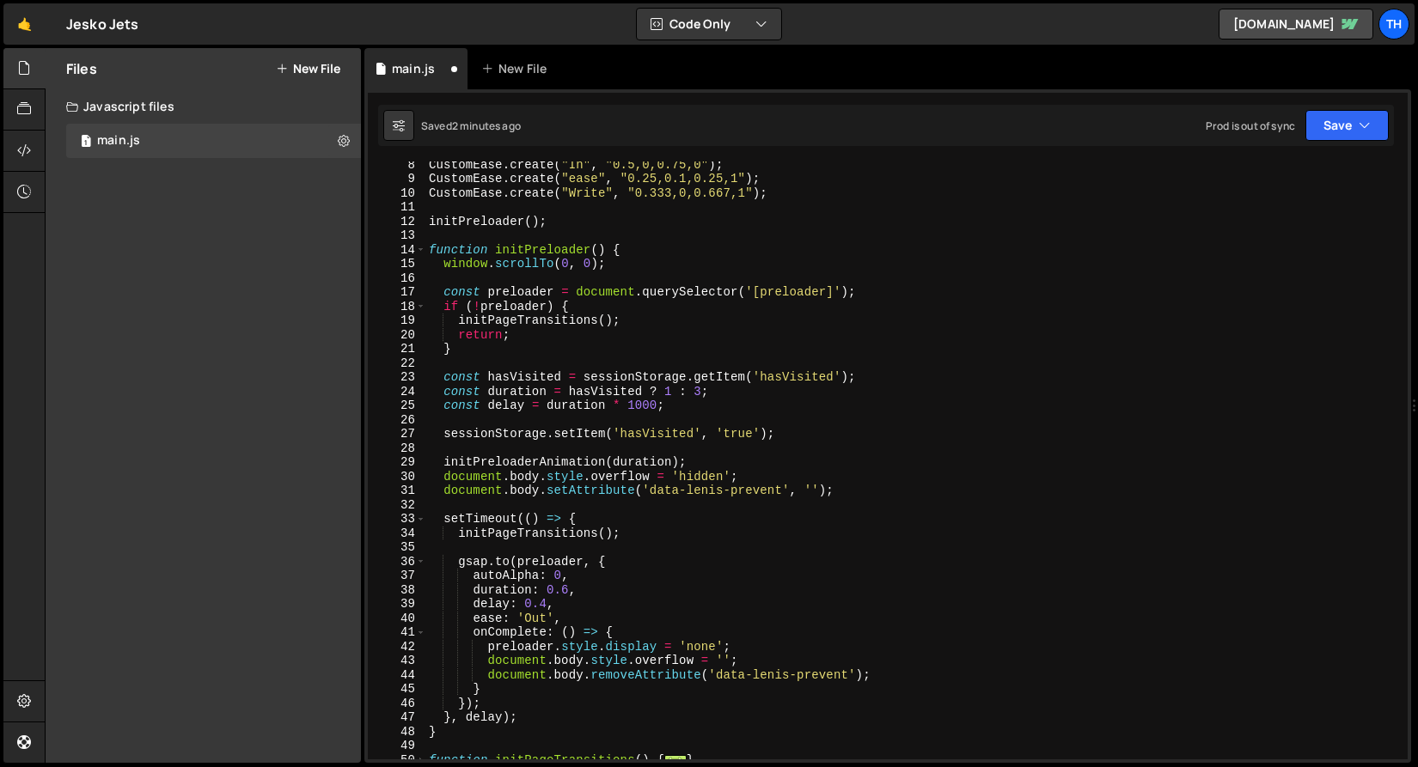
scroll to position [0, 0]
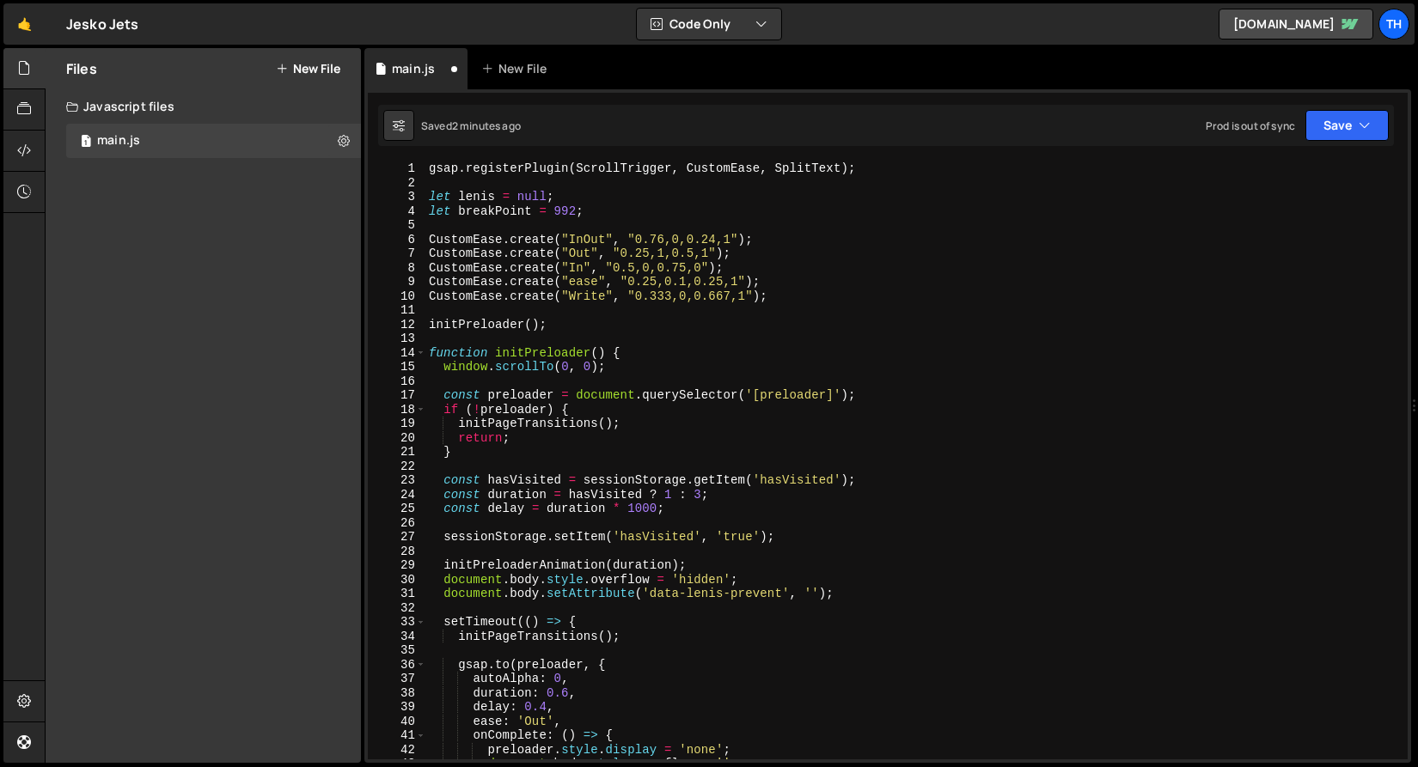
click at [593, 327] on div "gsap . registerPlugin ( ScrollTrigger , CustomEase , SplitText ) ; let [PERSON_…" at bounding box center [912, 475] width 975 height 627
type textarea "initPreloader();"
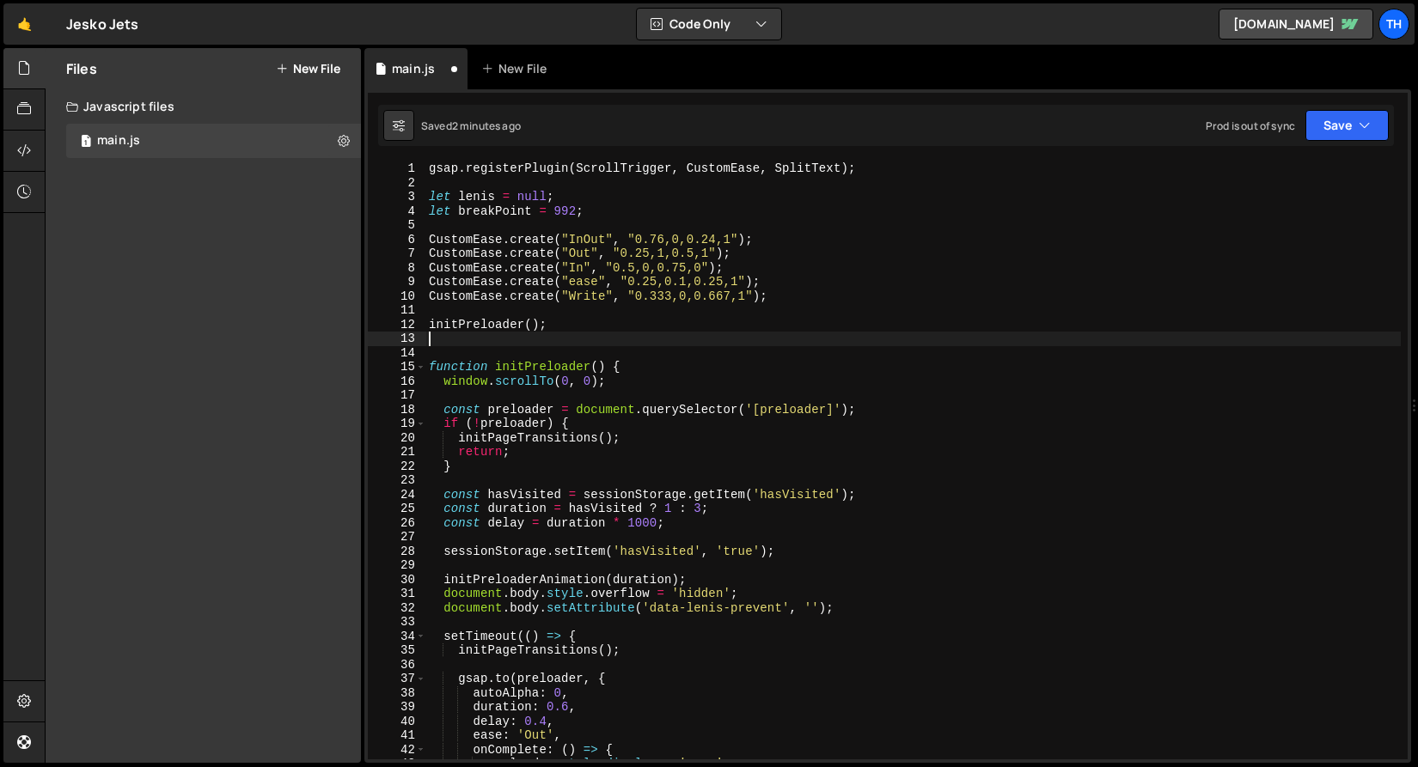
paste textarea "initLenis();"
type textarea "initLenis();"
click at [1352, 136] on button "Save" at bounding box center [1346, 125] width 83 height 31
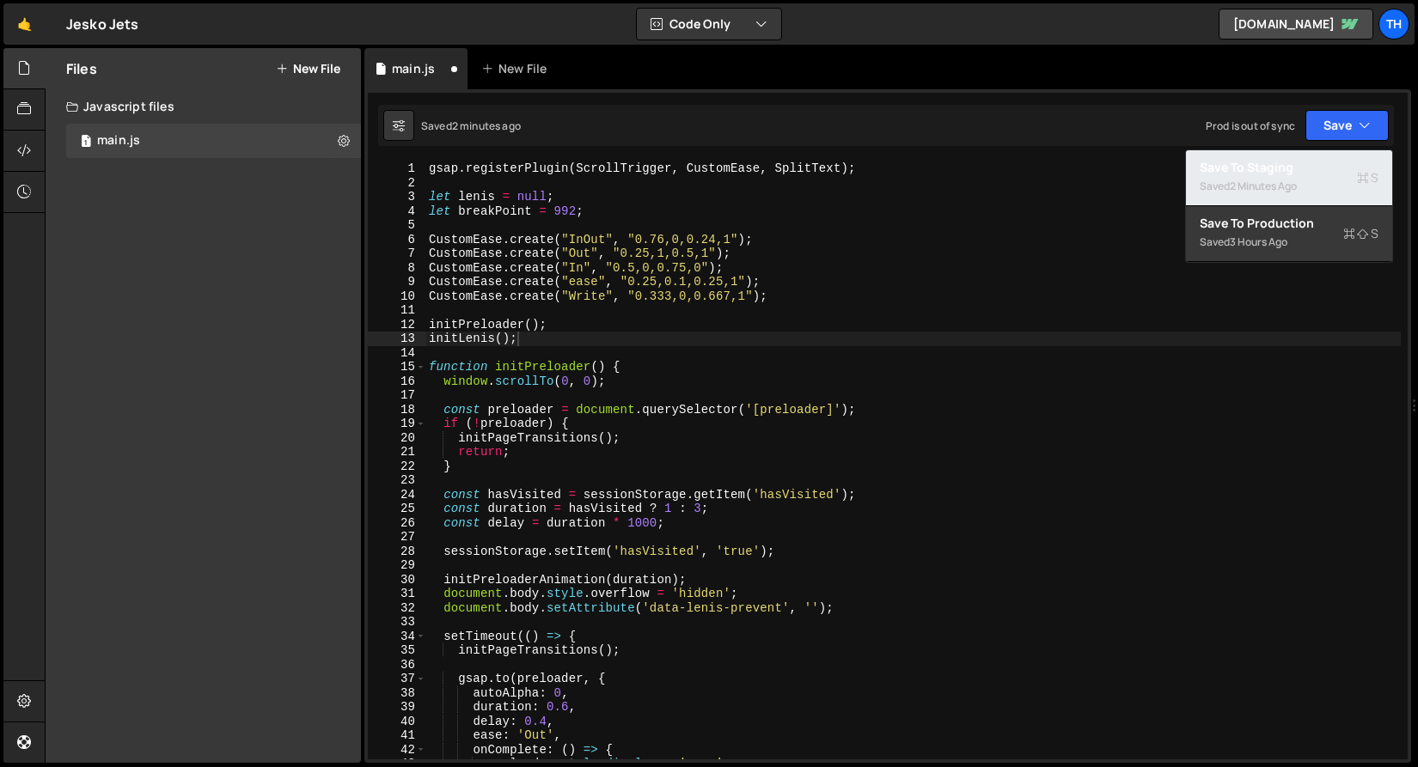
drag, startPoint x: 1340, startPoint y: 164, endPoint x: 1309, endPoint y: 162, distance: 31.0
click at [1340, 164] on div "Save to Staging S" at bounding box center [1289, 167] width 179 height 17
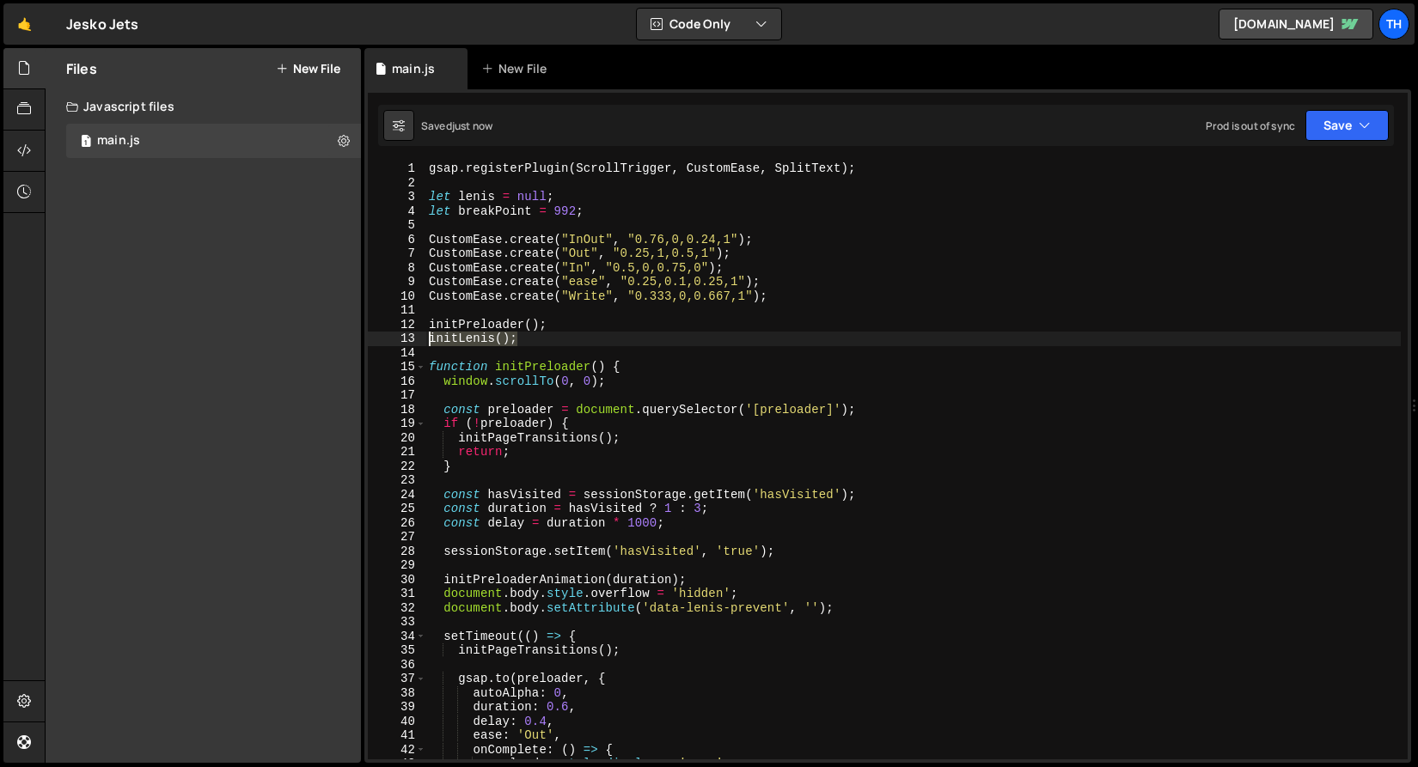
drag, startPoint x: 481, startPoint y: 338, endPoint x: 306, endPoint y: 338, distance: 175.3
click at [306, 338] on div "Files New File Javascript files 1 main.js 0 CSS files Copy share link Edit File…" at bounding box center [731, 406] width 1373 height 716
click at [468, 315] on div "gsap . registerPlugin ( ScrollTrigger , CustomEase , SplitText ) ; let [PERSON_…" at bounding box center [912, 475] width 975 height 627
paste textarea "initLenis();"
type textarea "initLenis();"
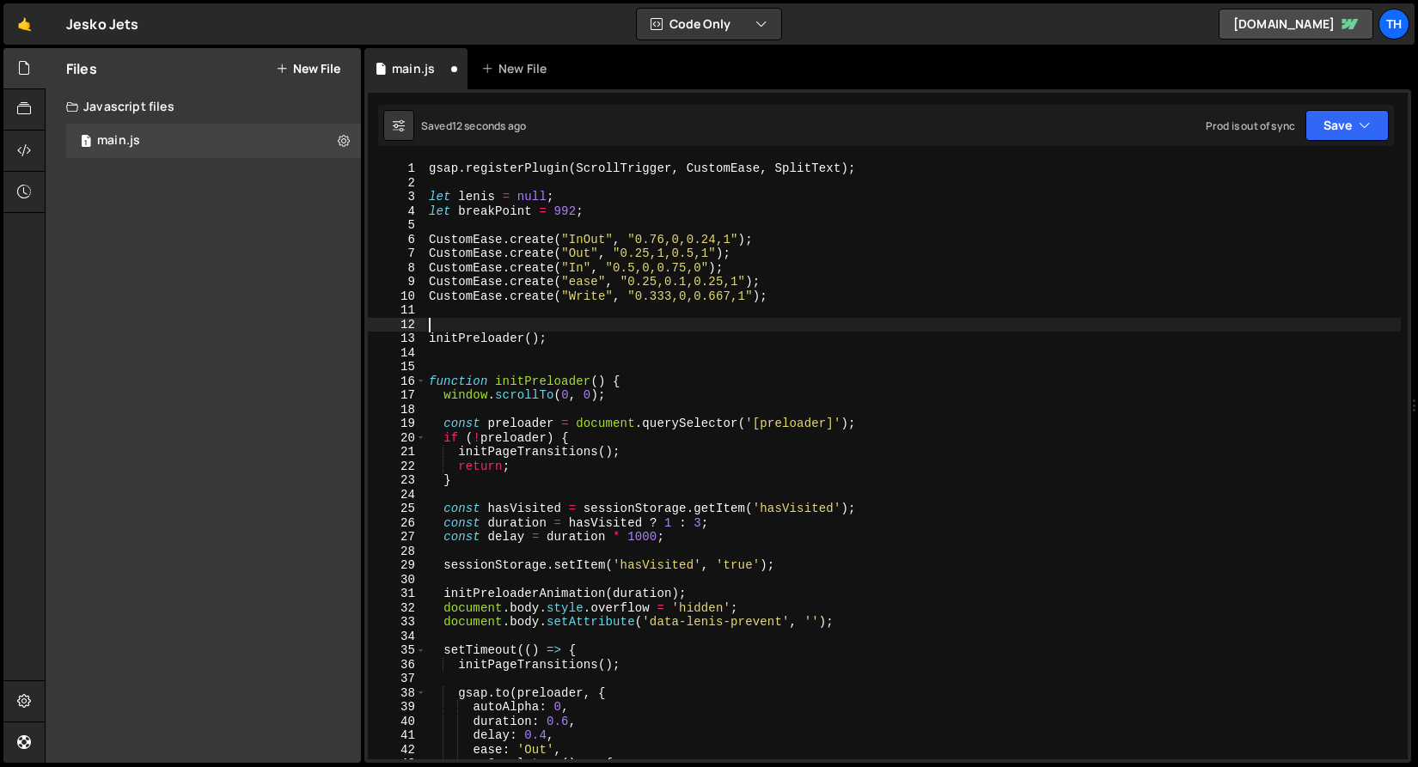
paste textarea "initLenis();"
type textarea "initLenis();"
click at [1352, 124] on button "Save" at bounding box center [1346, 125] width 83 height 31
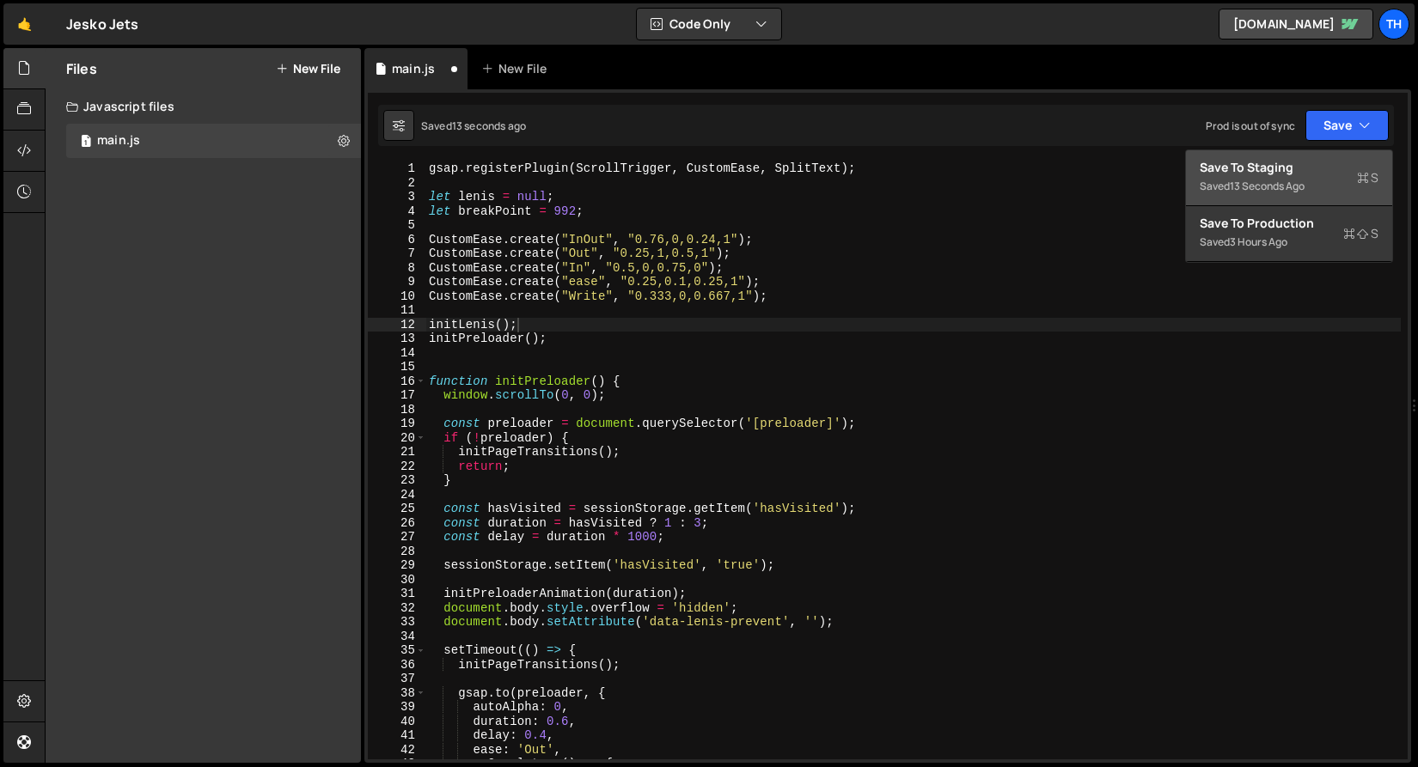
click at [1321, 154] on button "Save to Staging S Saved 13 seconds ago" at bounding box center [1289, 178] width 206 height 56
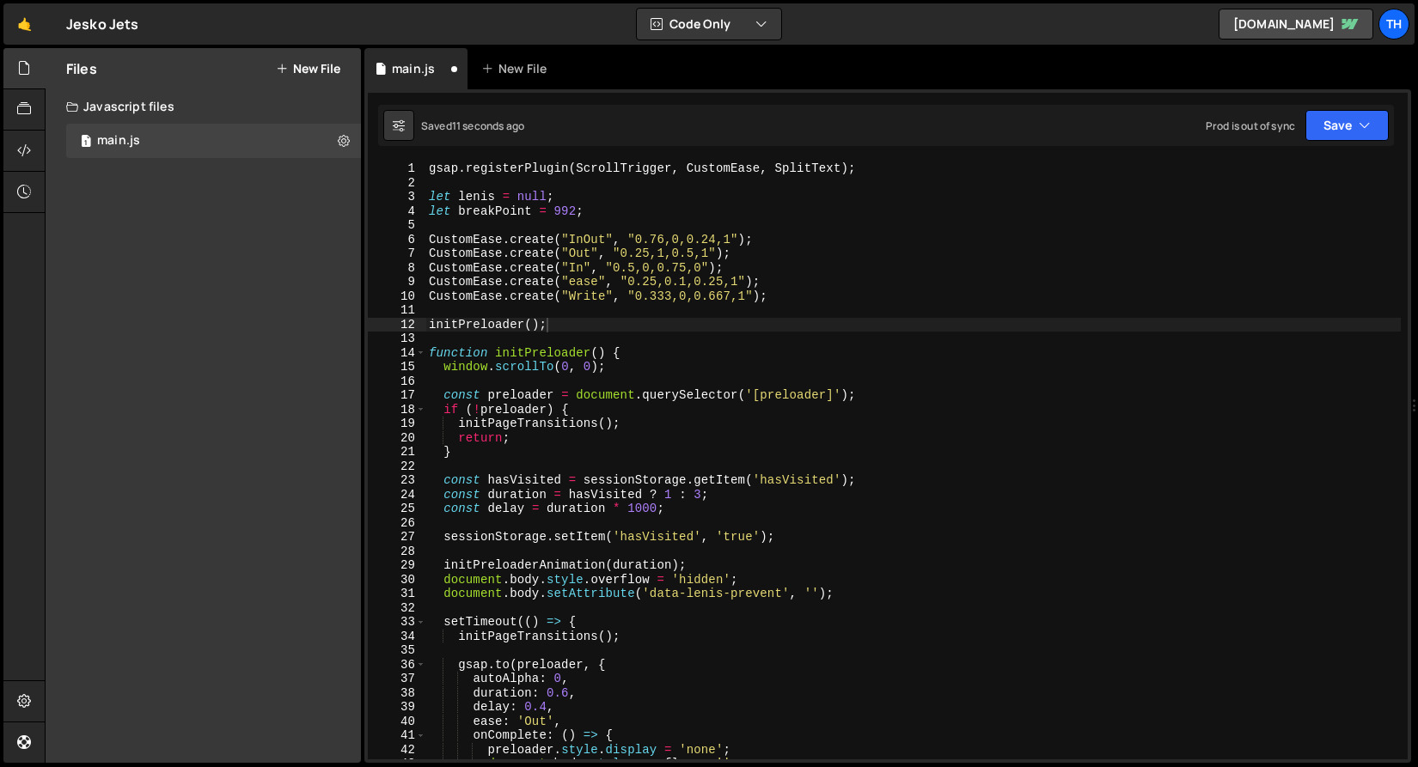
scroll to position [480, 0]
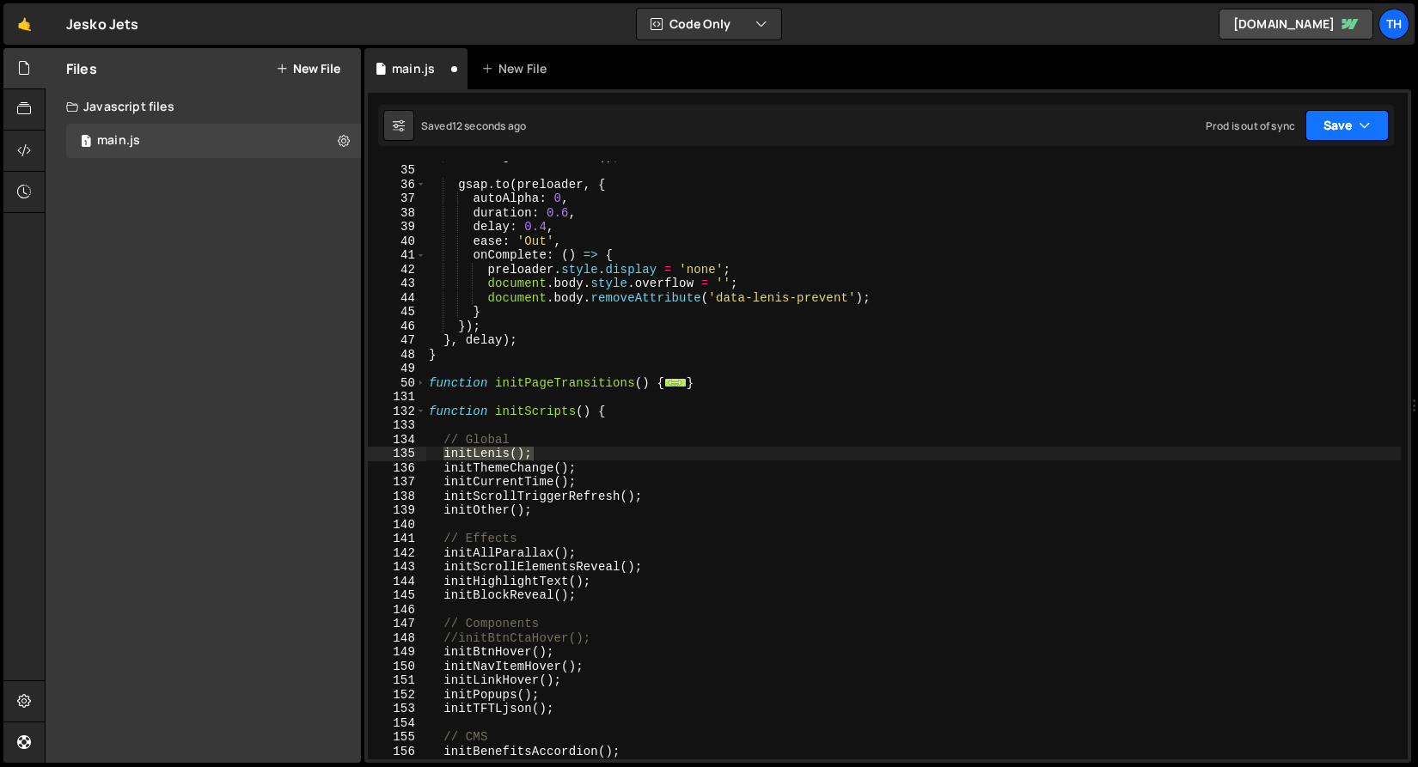
click at [1317, 127] on button "Save" at bounding box center [1346, 125] width 83 height 31
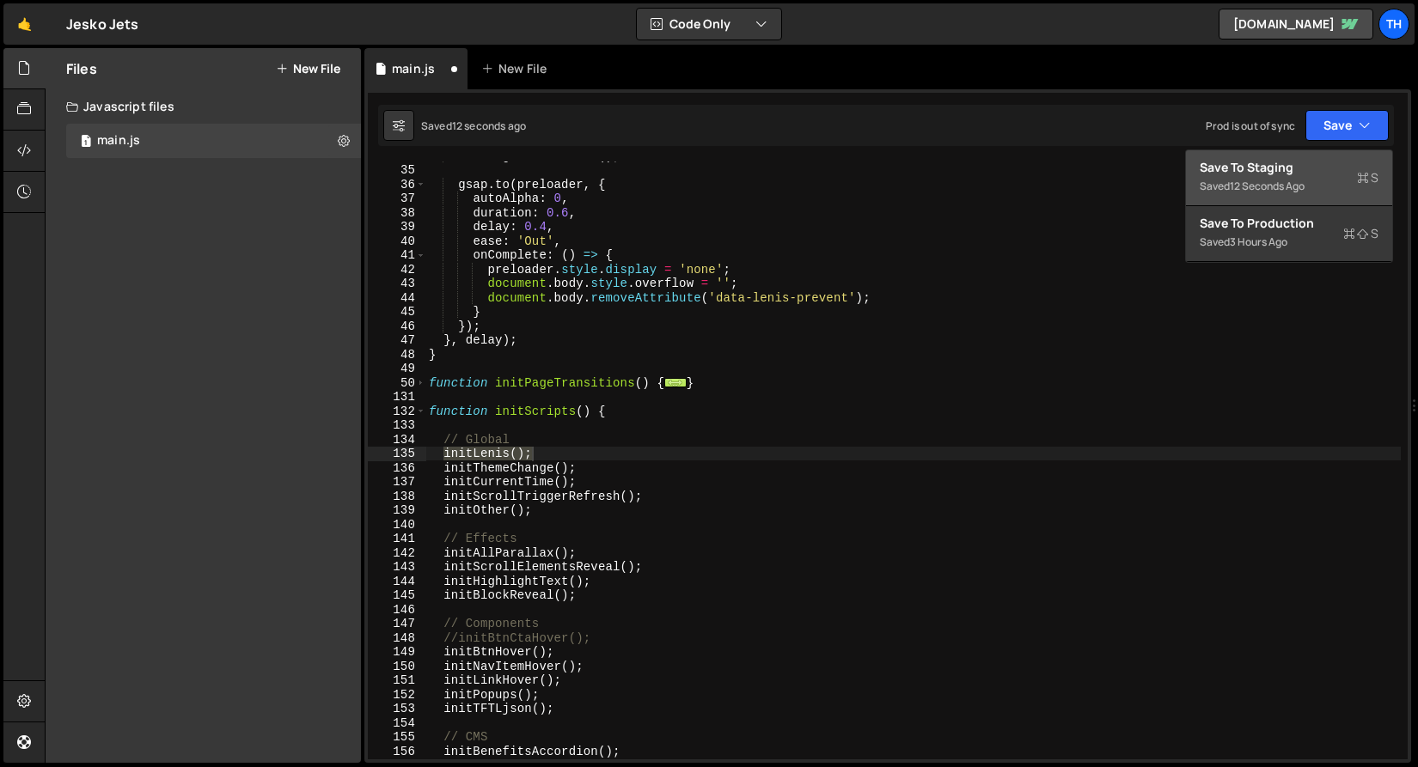
click at [1307, 174] on div "Save to Staging S" at bounding box center [1289, 167] width 179 height 17
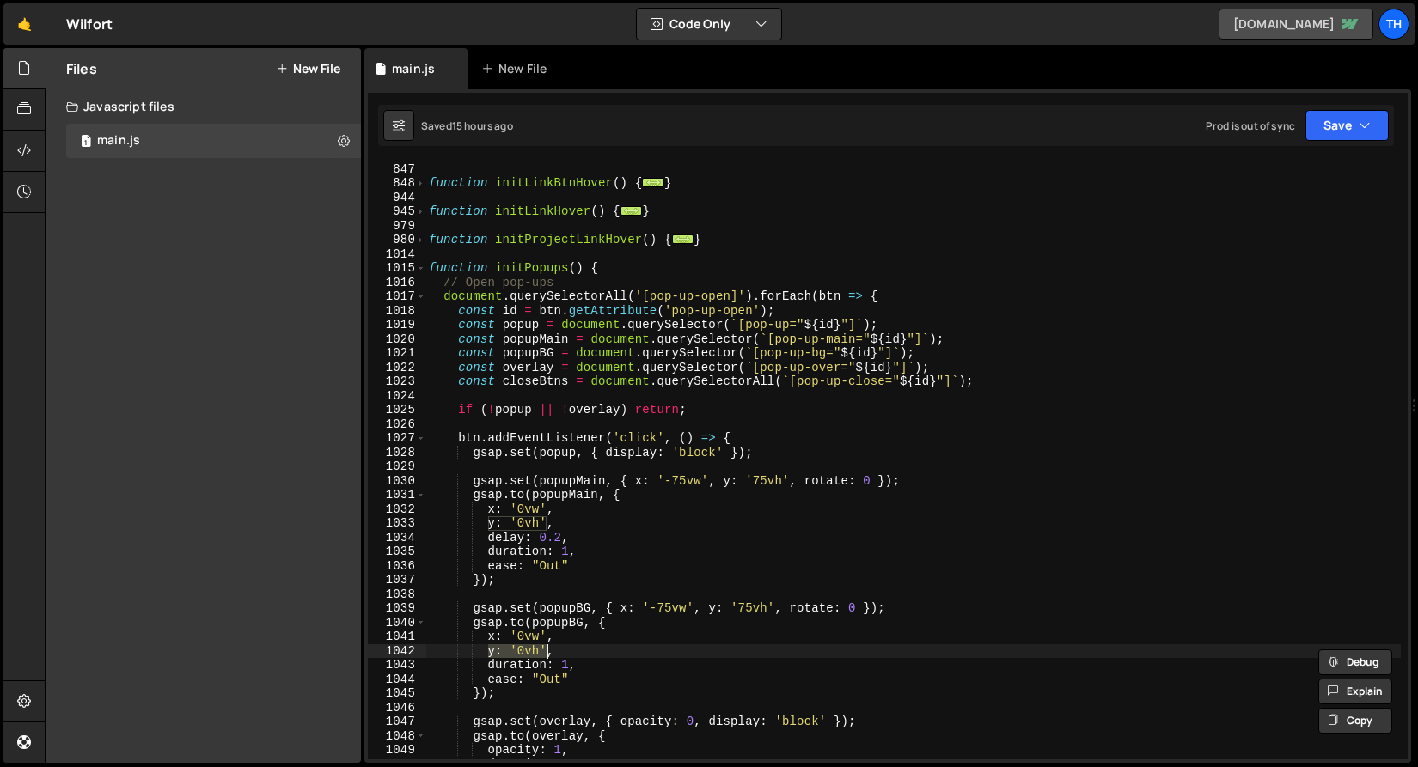
scroll to position [638, 0]
click at [1330, 34] on link "wilfort.webflow.io" at bounding box center [1296, 24] width 155 height 31
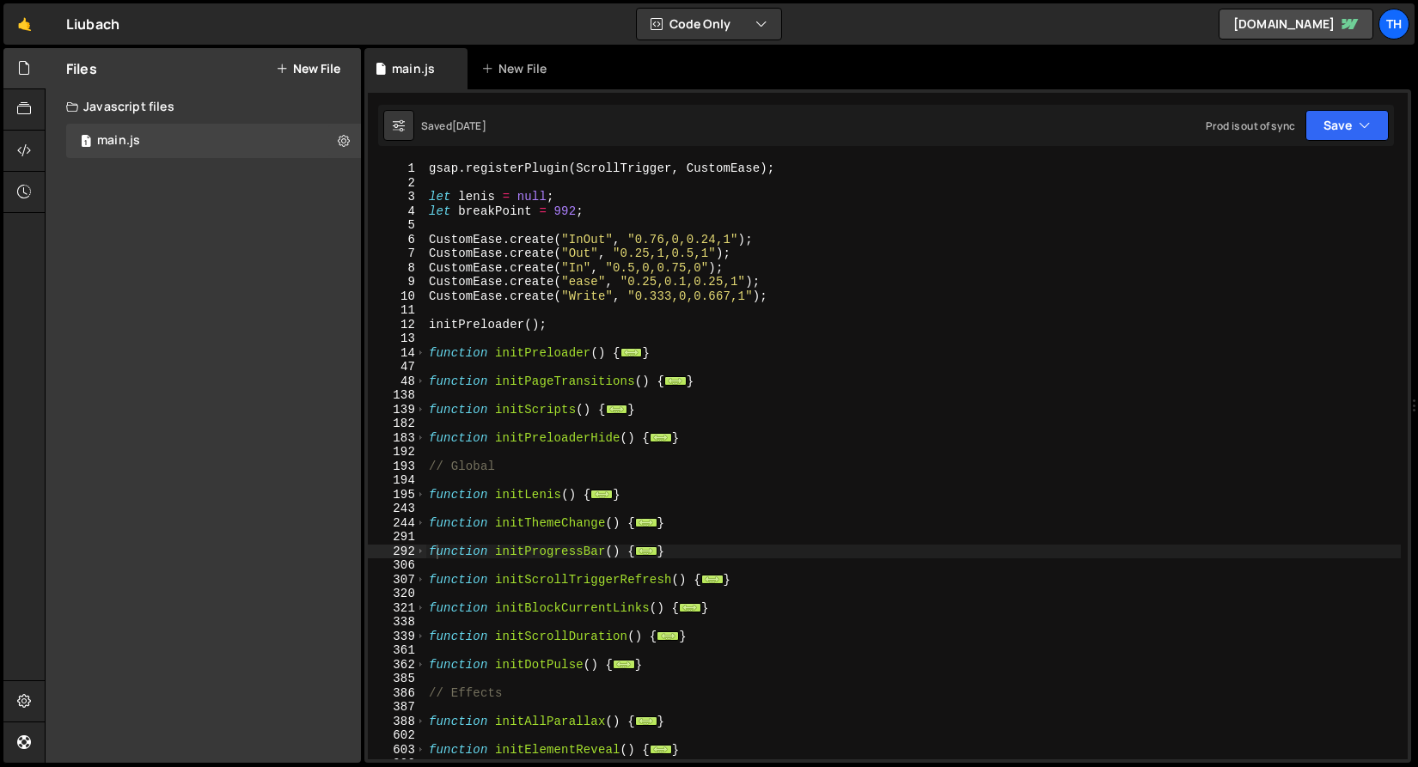
click at [1306, 15] on link "liubach.webflow.io" at bounding box center [1296, 24] width 155 height 31
